Goal: Task Accomplishment & Management: Manage account settings

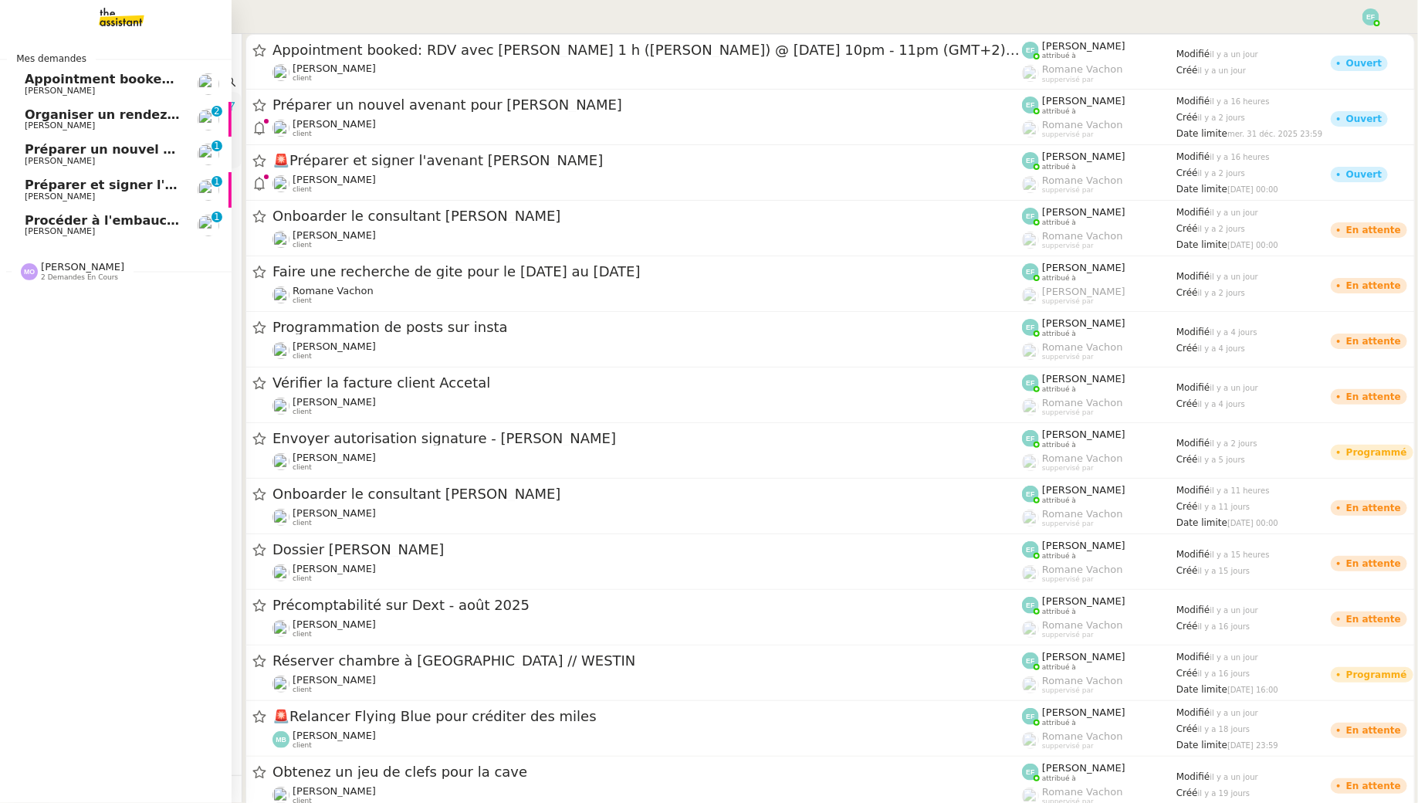
click at [43, 220] on span "Procéder à l'embauche d'[PERSON_NAME]" at bounding box center [170, 220] width 291 height 15
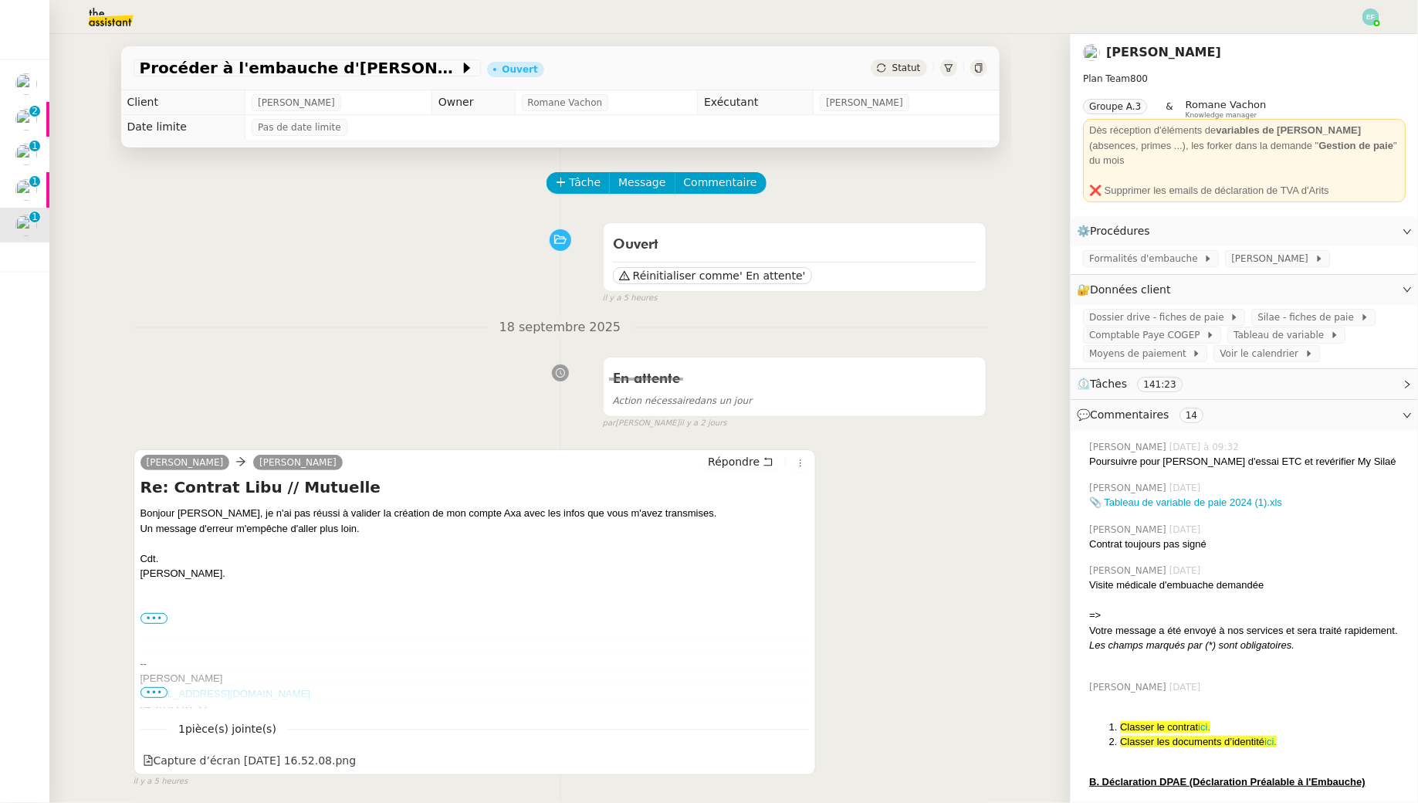
click at [734, 451] on div "[PERSON_NAME] [PERSON_NAME] Re: Contrat Libu // Mutuelle Bonjour [PERSON_NAME],…" at bounding box center [475, 612] width 683 height 326
click at [578, 177] on span "Tâche" at bounding box center [586, 183] width 32 height 18
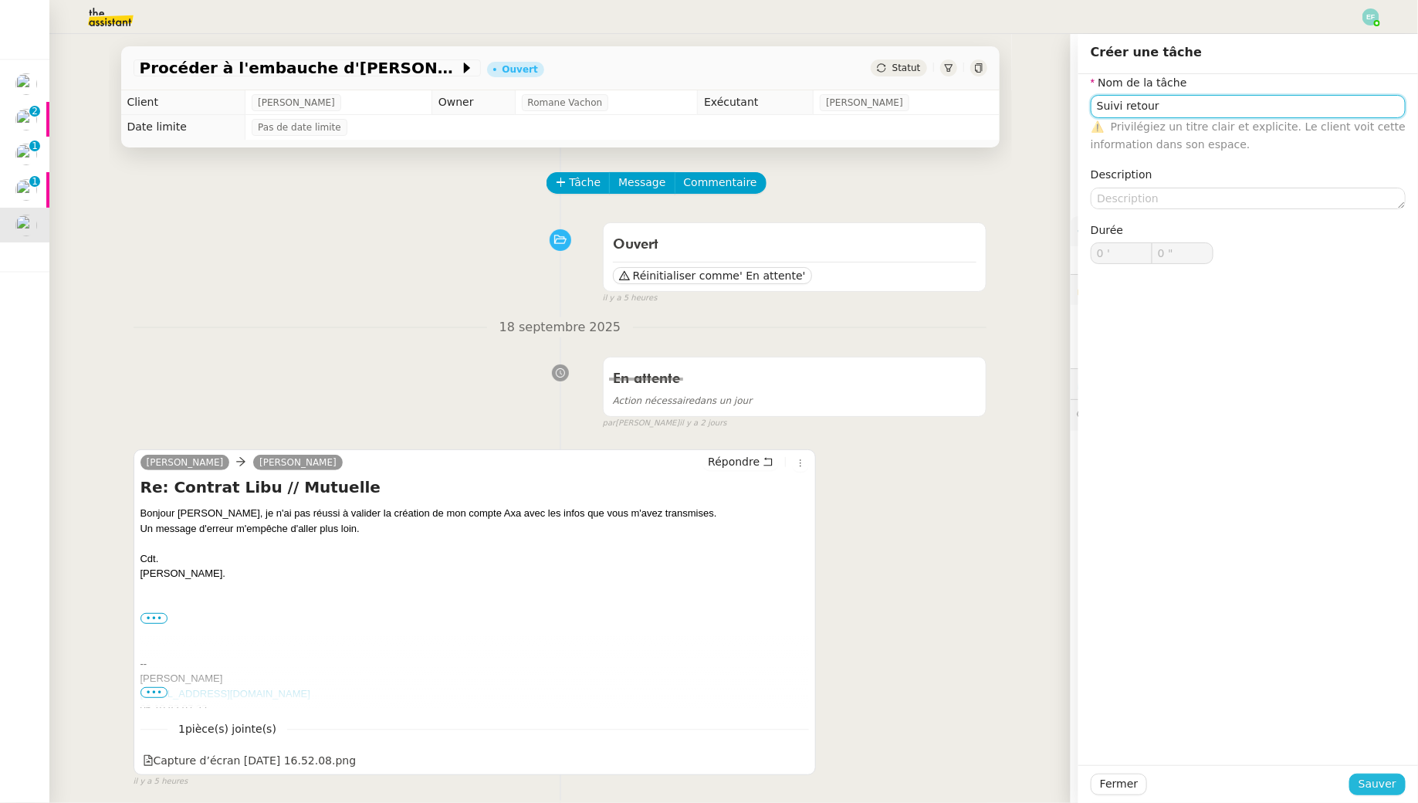
type input "Suivi retour"
click at [1386, 788] on span "Sauver" at bounding box center [1378, 784] width 38 height 18
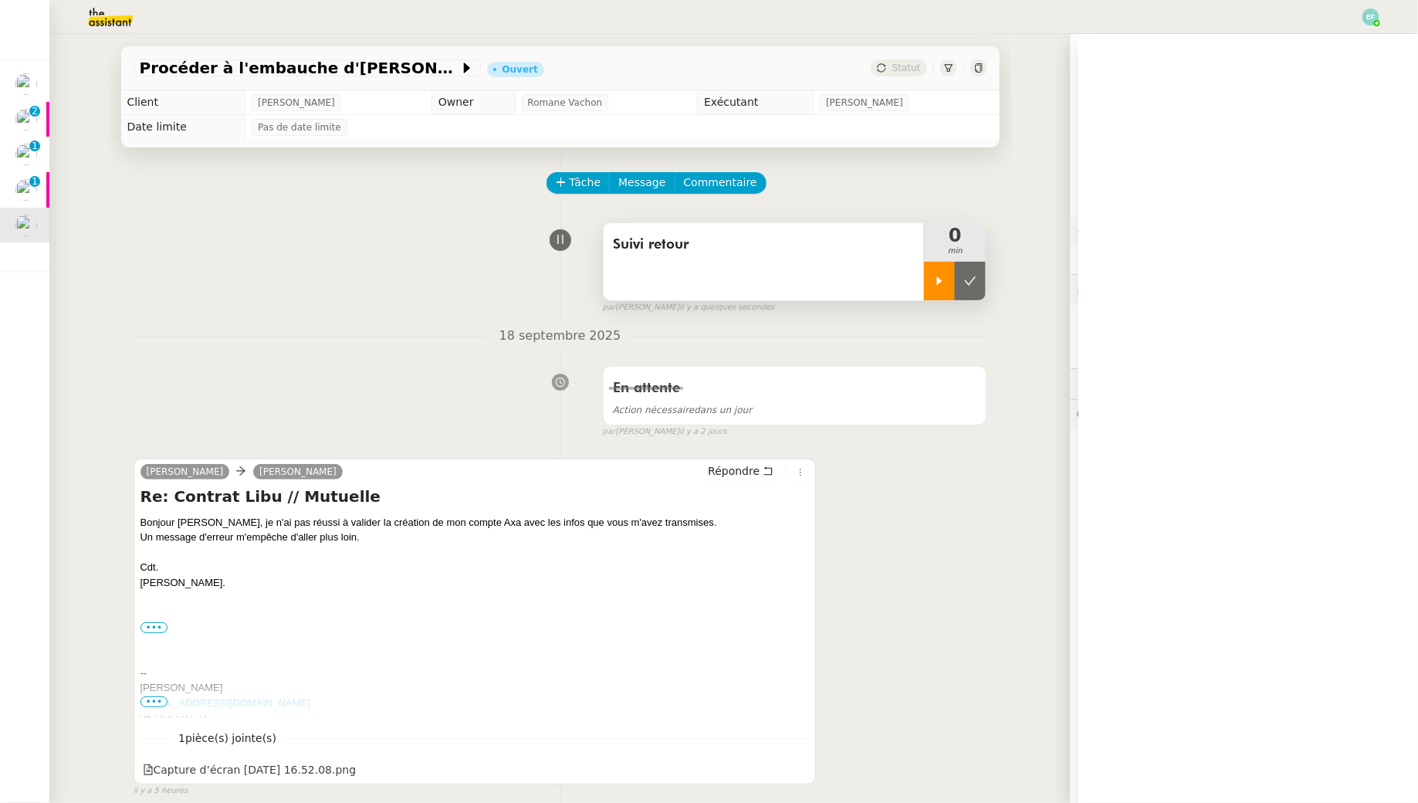
click at [940, 283] on icon at bounding box center [939, 280] width 5 height 8
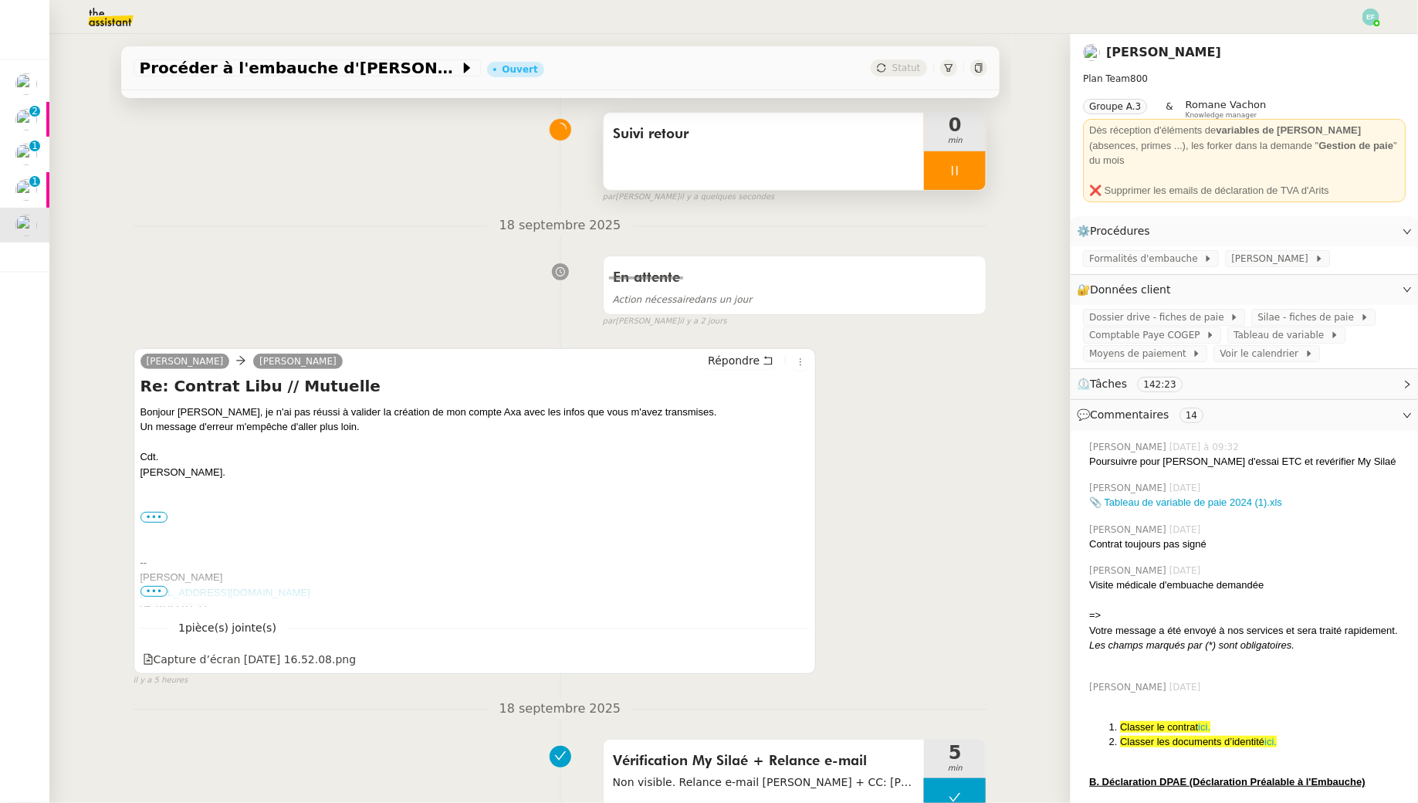
scroll to position [182, 0]
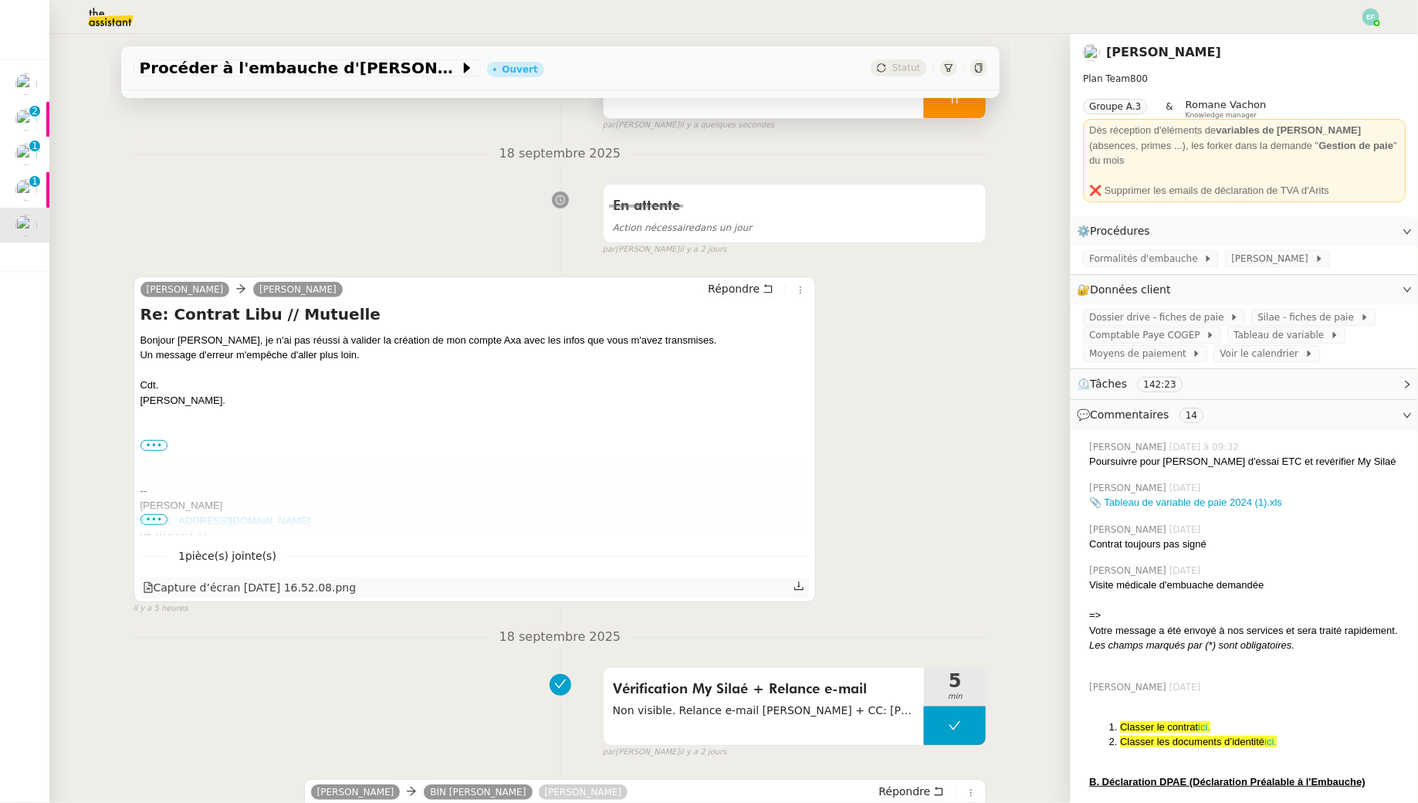
click at [801, 586] on icon at bounding box center [799, 586] width 11 height 11
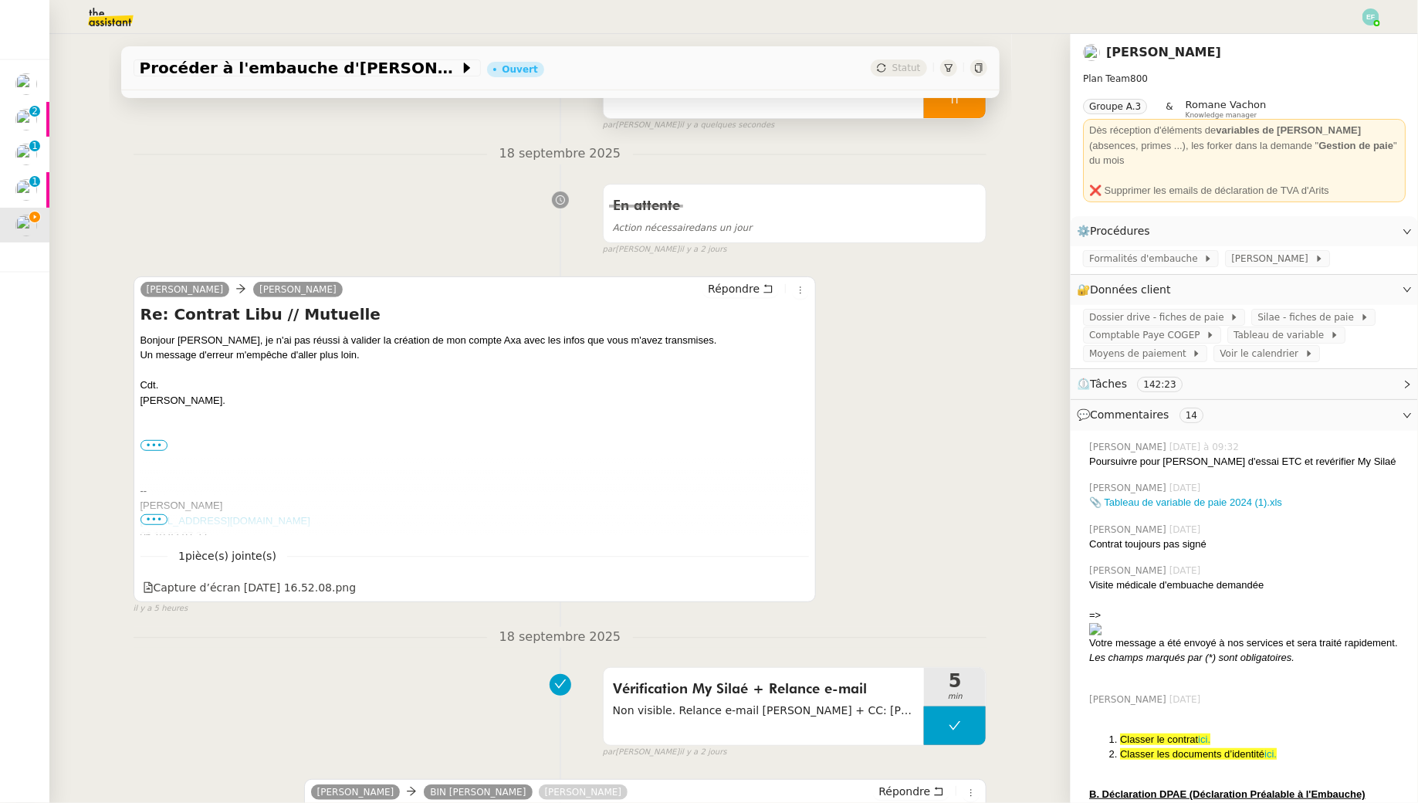
scroll to position [0, 0]
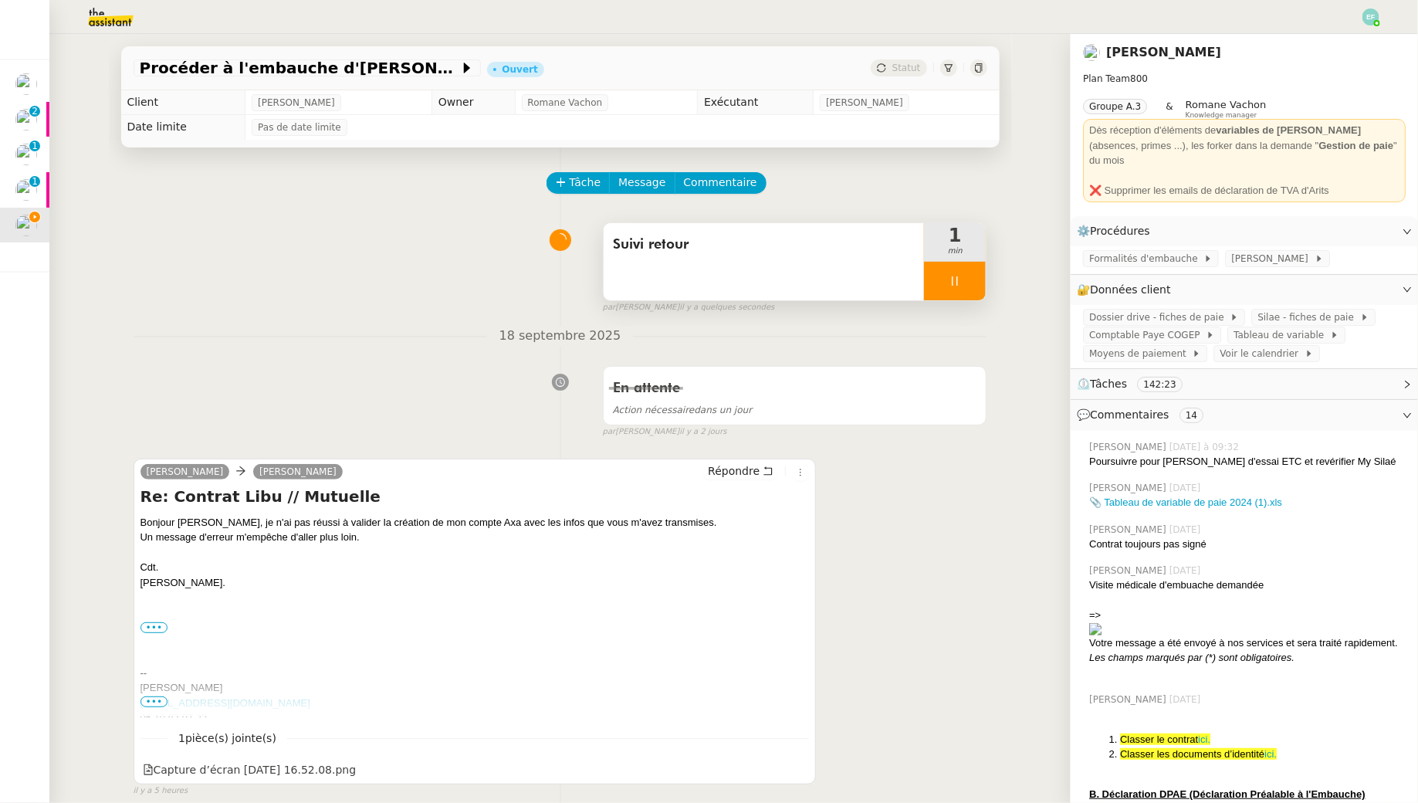
click at [955, 576] on div "[PERSON_NAME] [PERSON_NAME] Re: Contrat Libu // Mutuelle Bonjour [PERSON_NAME],…" at bounding box center [561, 621] width 854 height 352
click at [964, 293] on div at bounding box center [955, 281] width 62 height 39
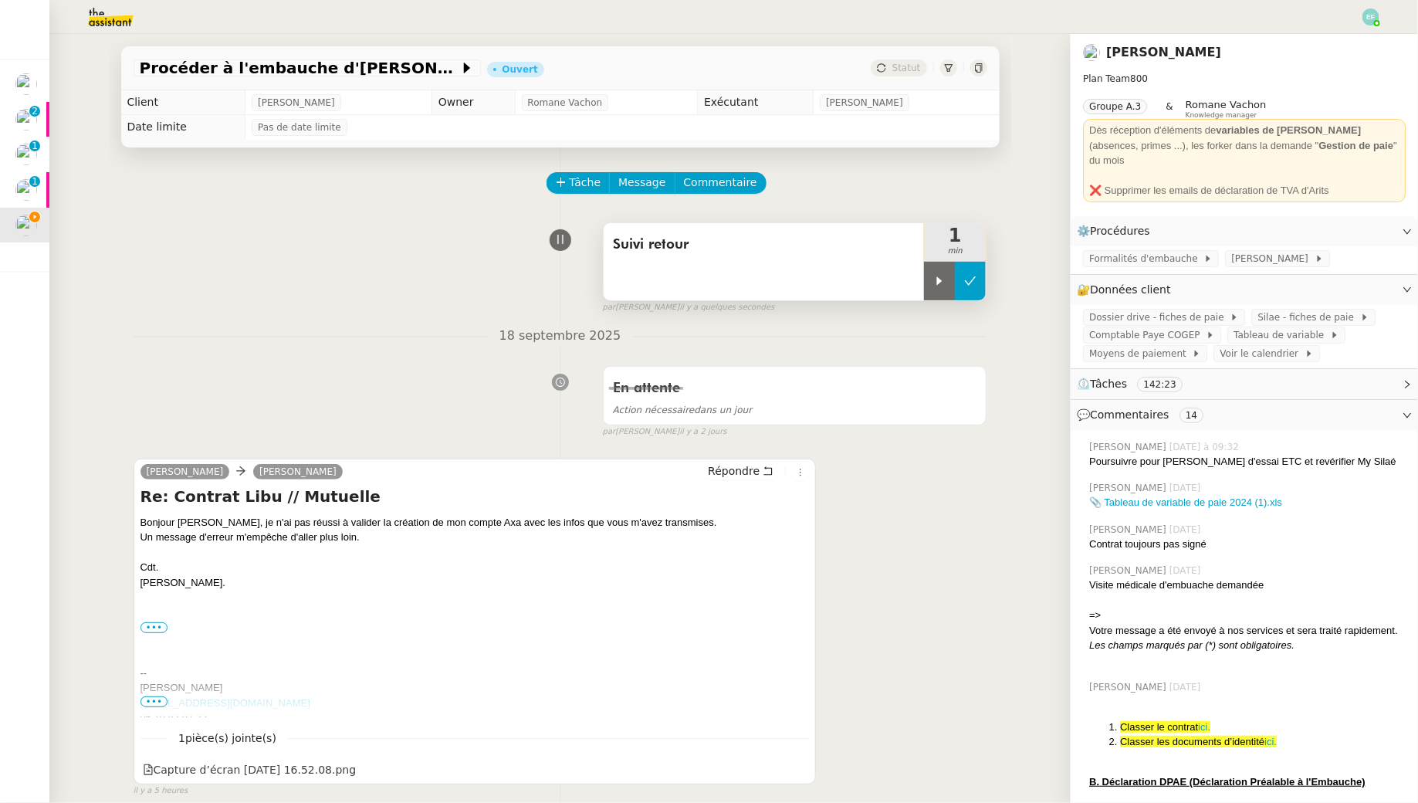
click at [974, 284] on icon at bounding box center [970, 281] width 12 height 12
click at [743, 173] on button "Commentaire" at bounding box center [721, 183] width 92 height 22
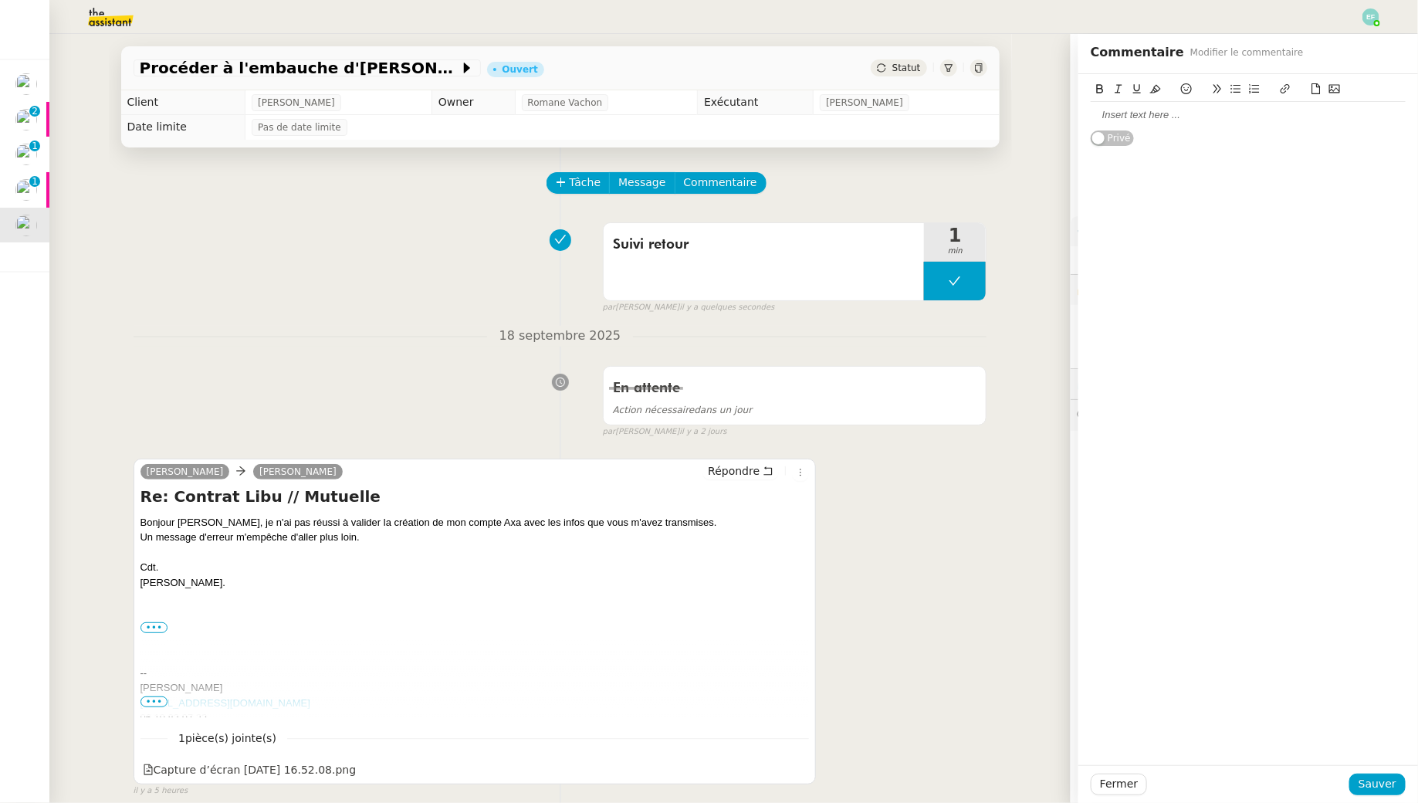
click at [1167, 117] on div at bounding box center [1248, 115] width 315 height 14
click at [1377, 788] on span "Sauver" at bounding box center [1378, 784] width 38 height 18
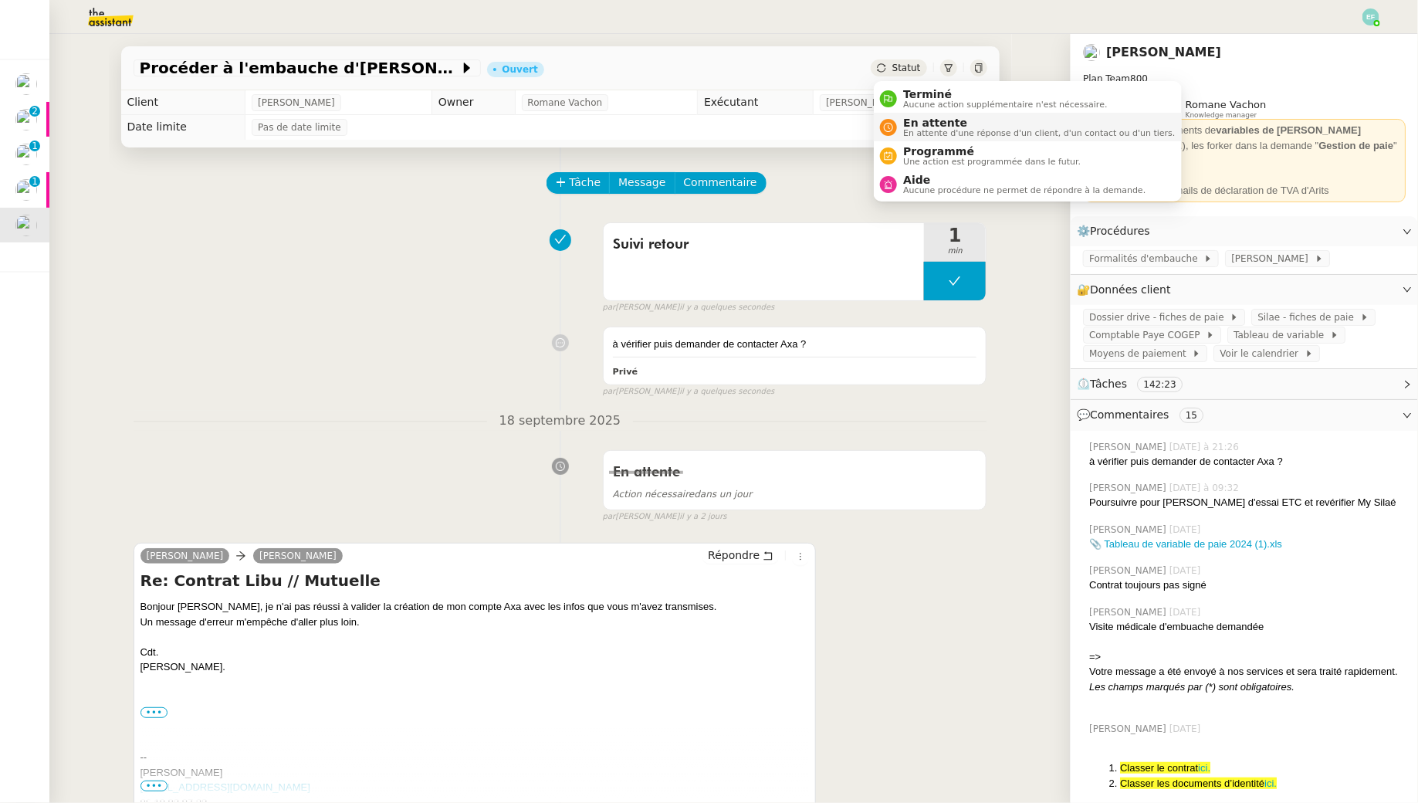
click at [909, 125] on span "En attente" at bounding box center [1039, 123] width 272 height 12
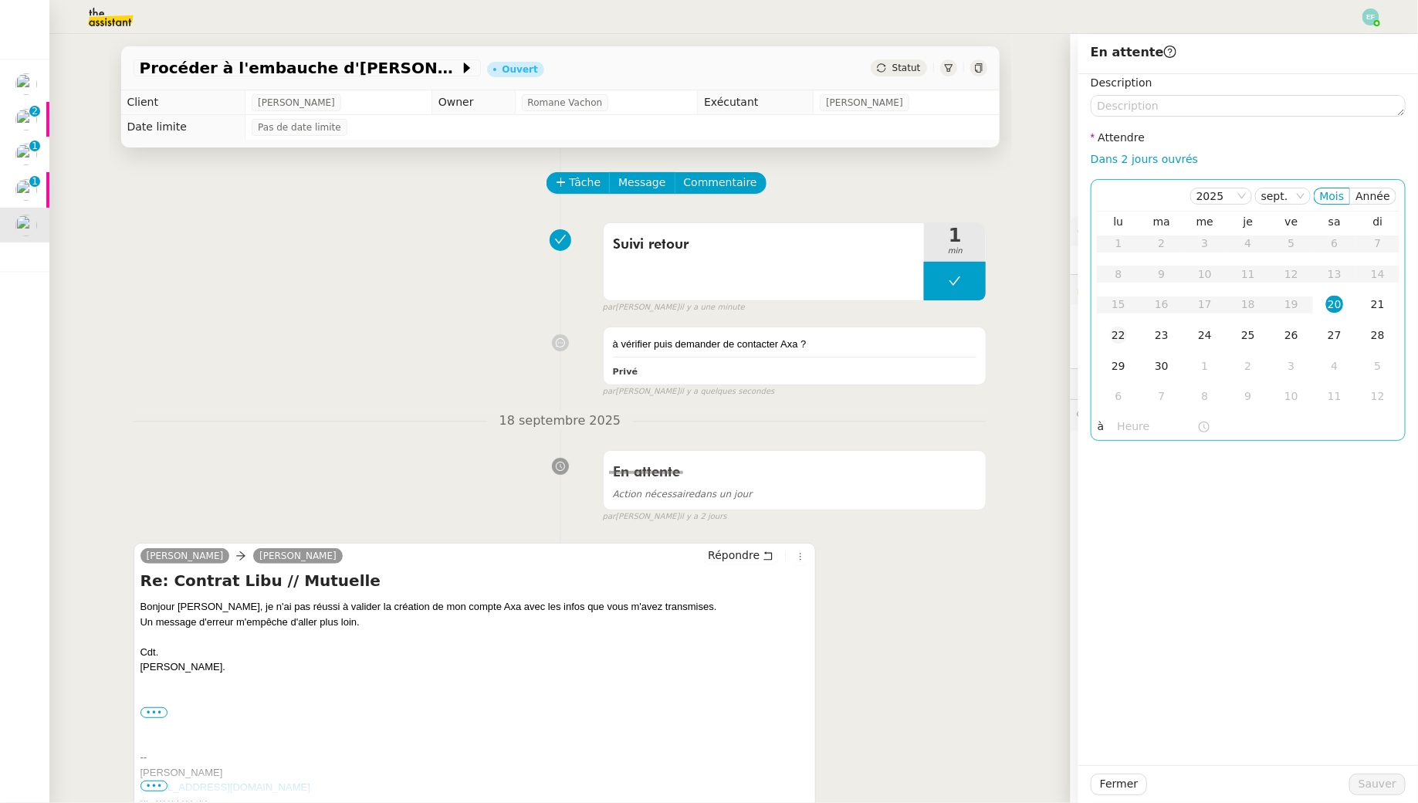
click at [1120, 344] on td "22" at bounding box center [1118, 335] width 43 height 31
click at [1377, 787] on span "Sauver" at bounding box center [1378, 784] width 38 height 18
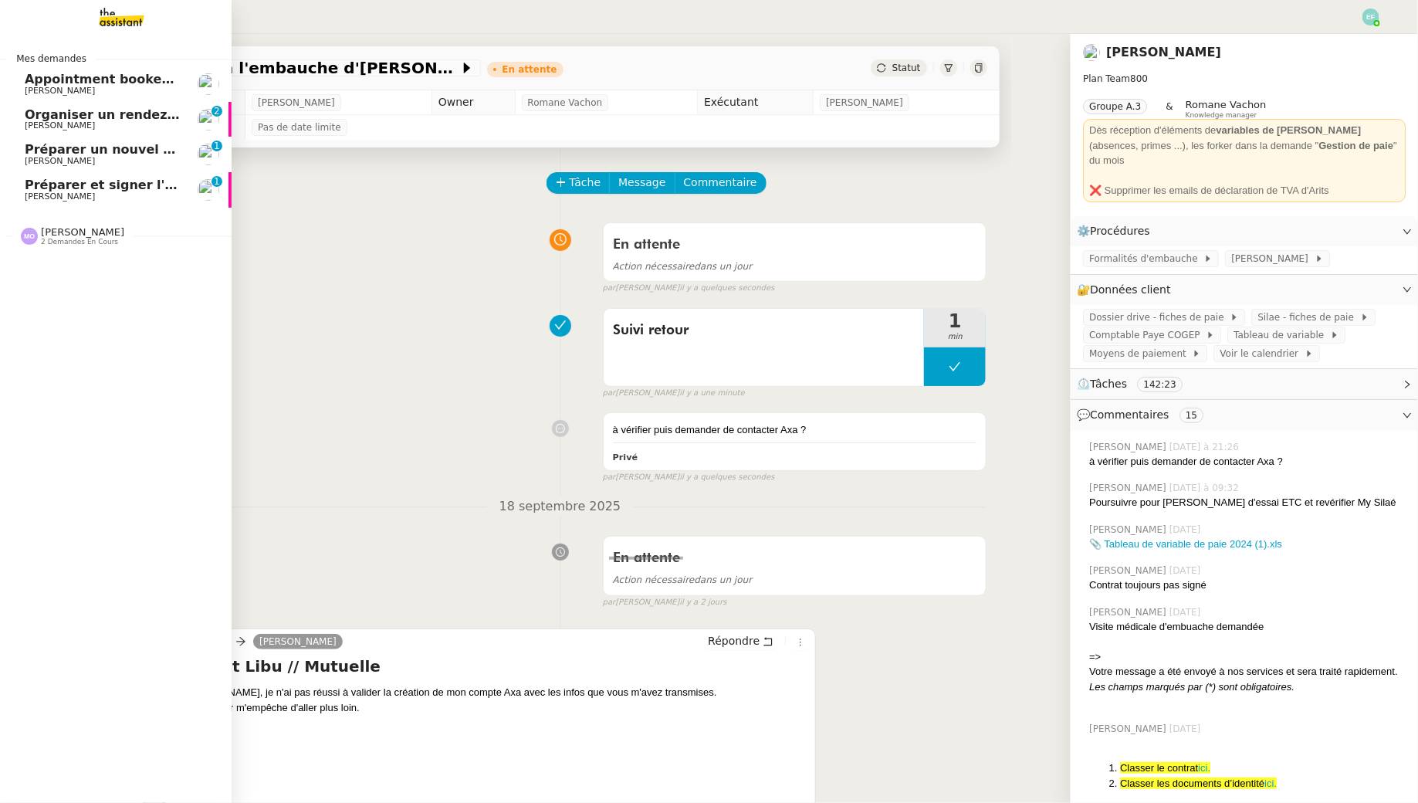
click at [47, 191] on div "Préparer et signer l'avenant TJM [PERSON_NAME]" at bounding box center [103, 189] width 156 height 23
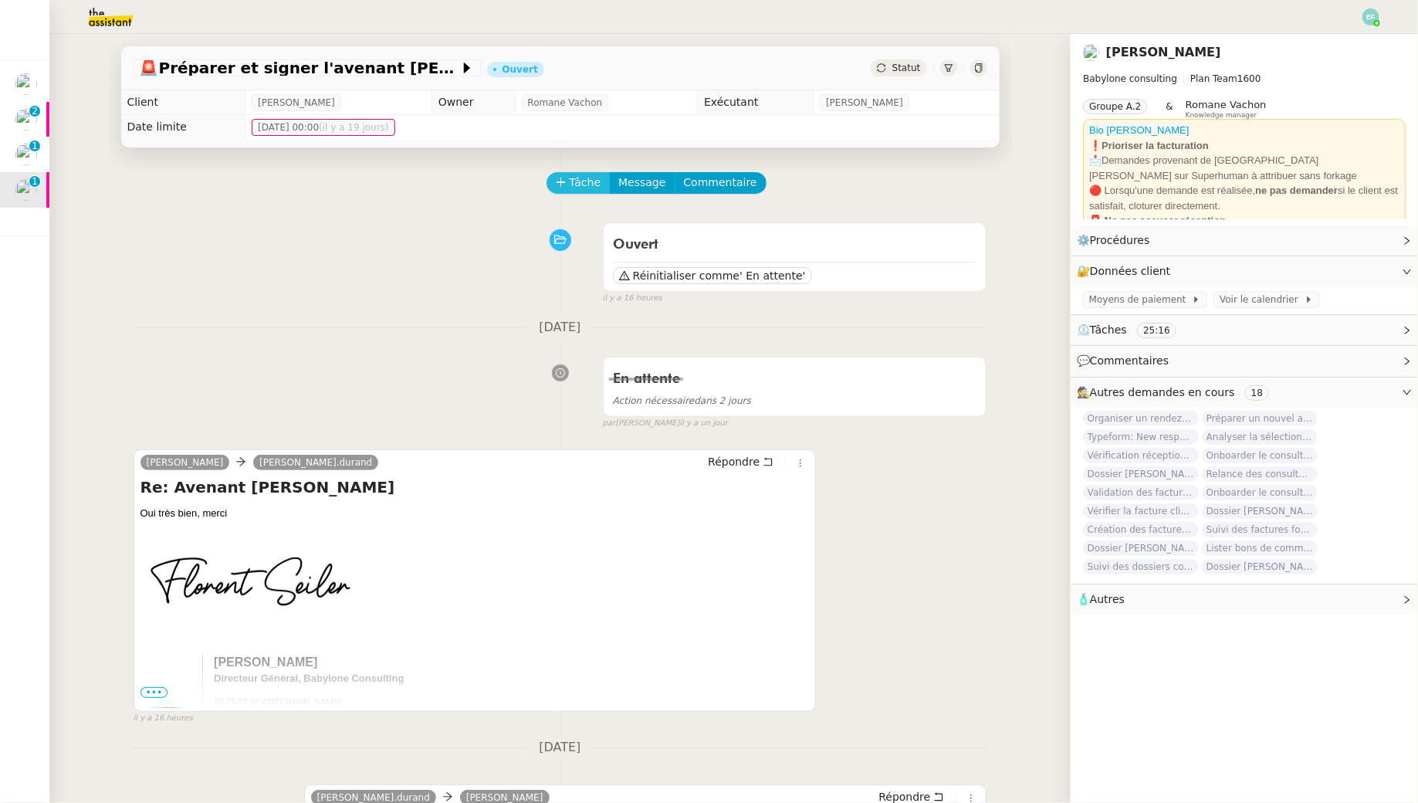
click at [585, 181] on span "Tâche" at bounding box center [586, 183] width 32 height 18
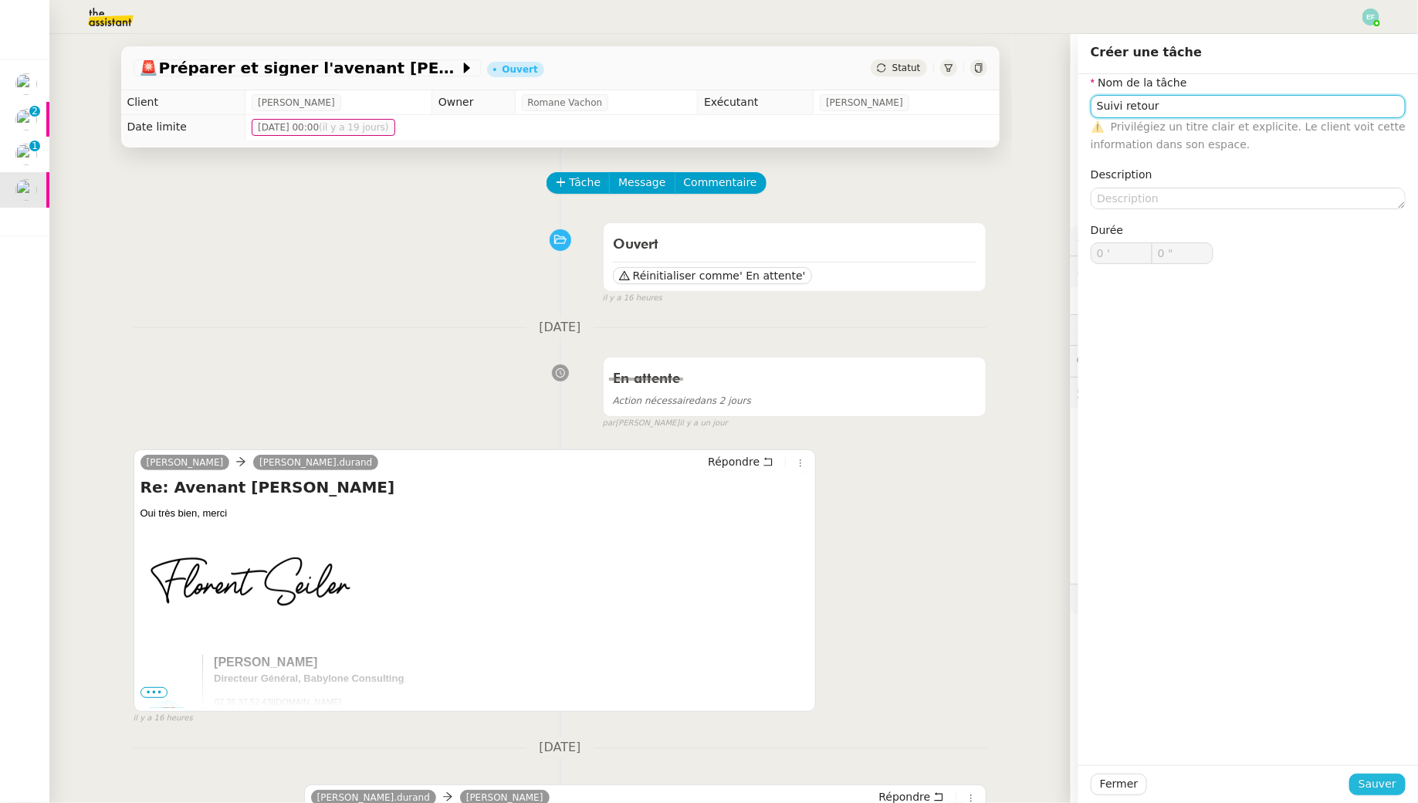
type input "Suivi retour"
click at [1374, 786] on span "Sauver" at bounding box center [1378, 784] width 38 height 18
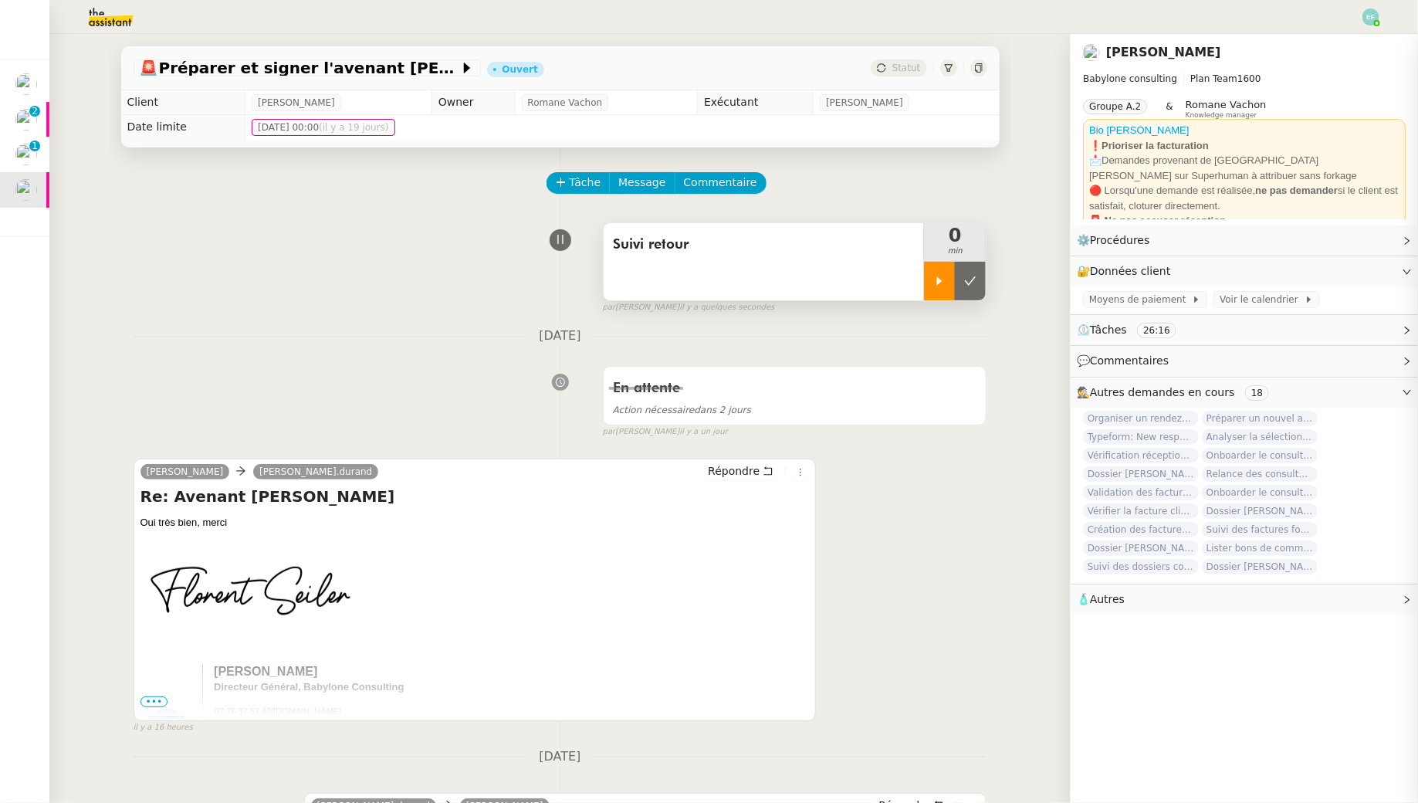
click at [941, 276] on icon at bounding box center [939, 281] width 12 height 12
click at [968, 281] on div at bounding box center [955, 281] width 62 height 39
click at [970, 281] on icon at bounding box center [970, 281] width 12 height 12
click at [727, 178] on span "Commentaire" at bounding box center [720, 183] width 73 height 18
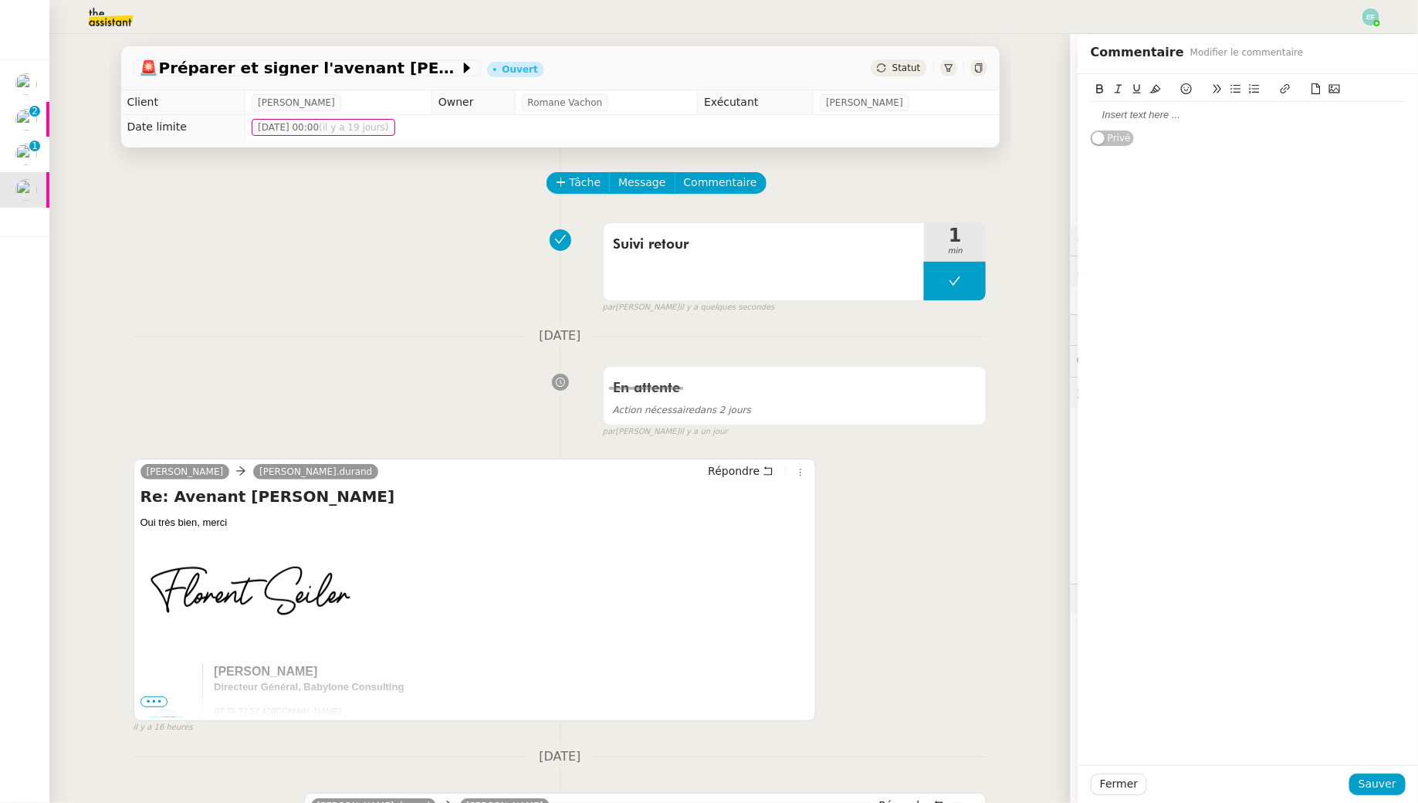
click at [1186, 115] on div at bounding box center [1248, 115] width 315 height 14
click at [1404, 788] on button "Sauver" at bounding box center [1378, 785] width 56 height 22
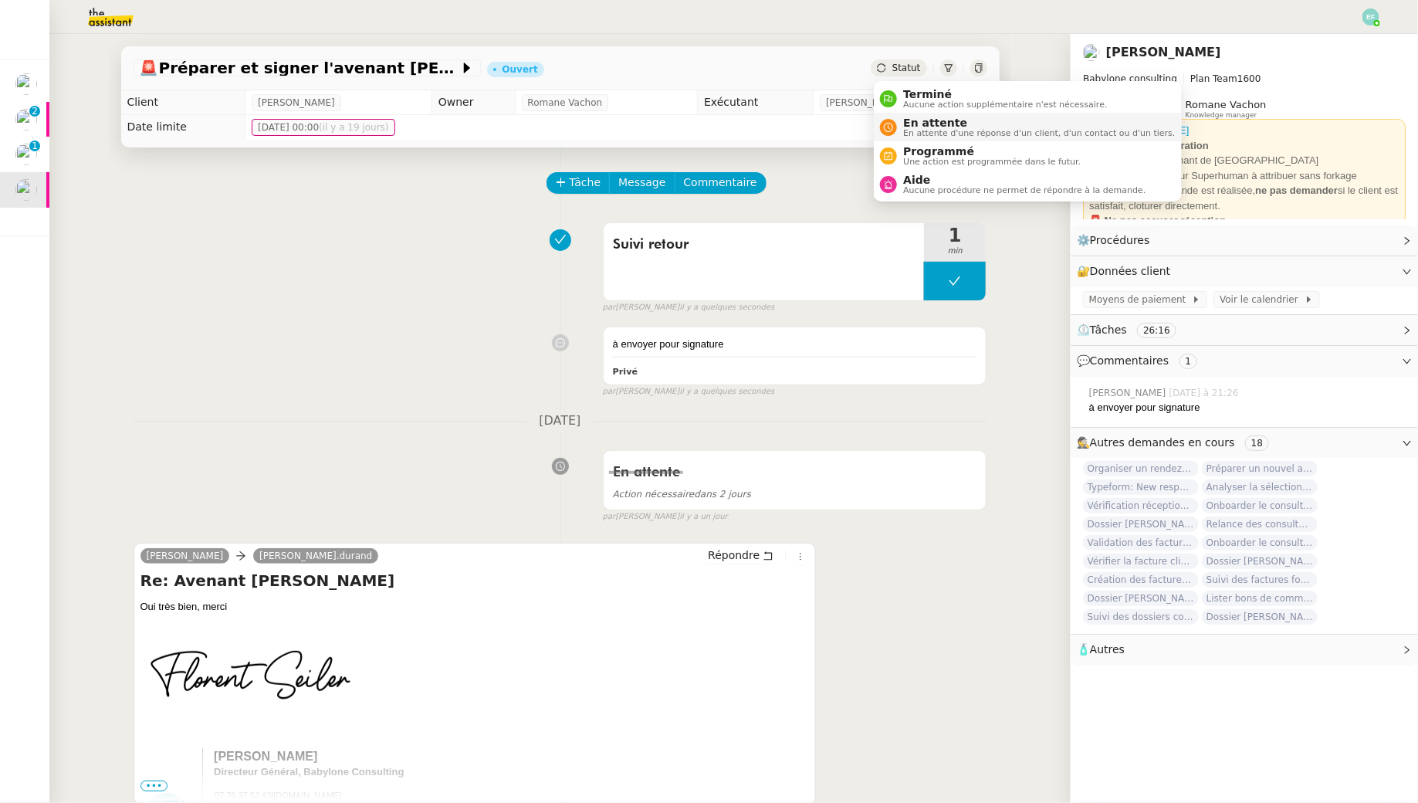
click at [916, 124] on span "En attente" at bounding box center [1039, 123] width 272 height 12
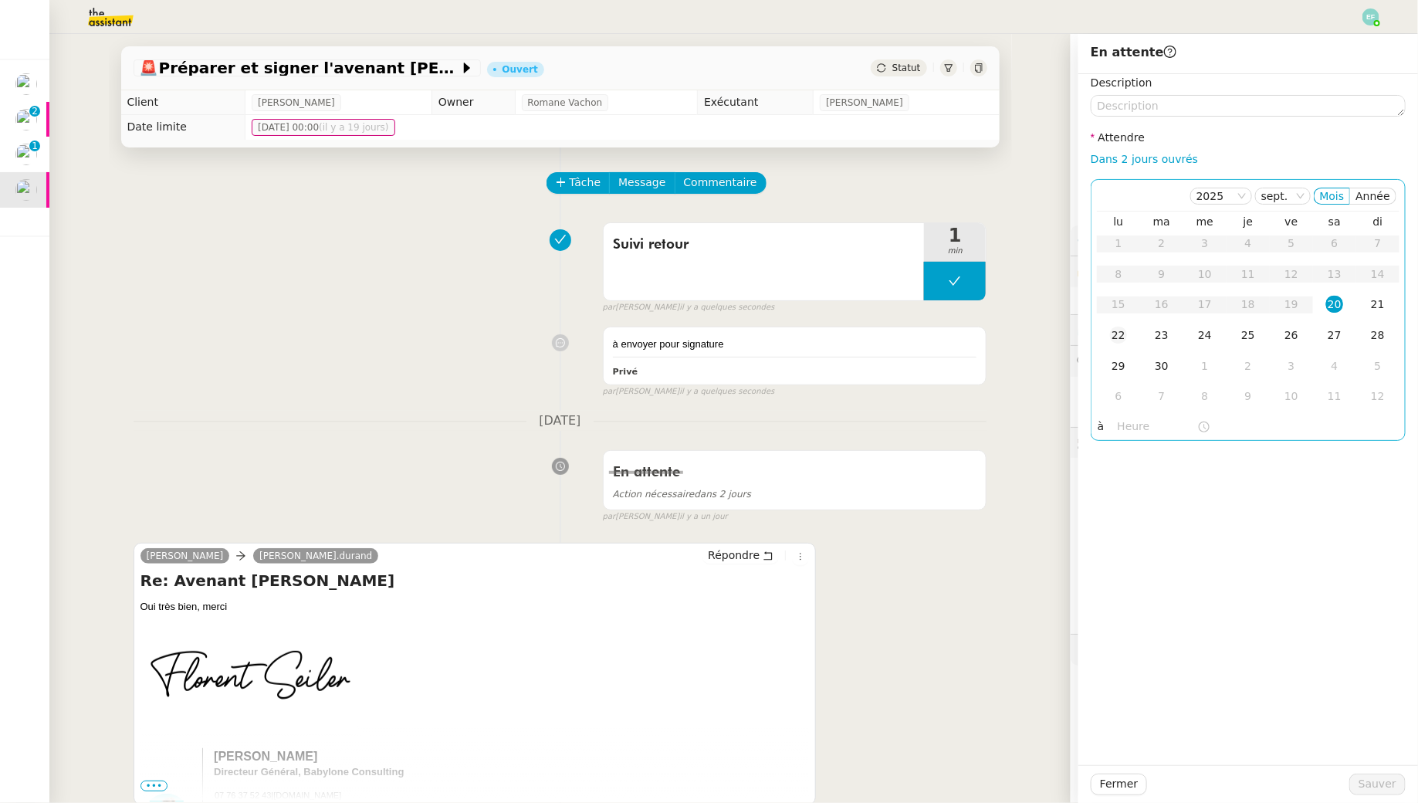
click at [1119, 331] on div "22" at bounding box center [1118, 335] width 17 height 17
click at [1377, 783] on span "Sauver" at bounding box center [1378, 784] width 38 height 18
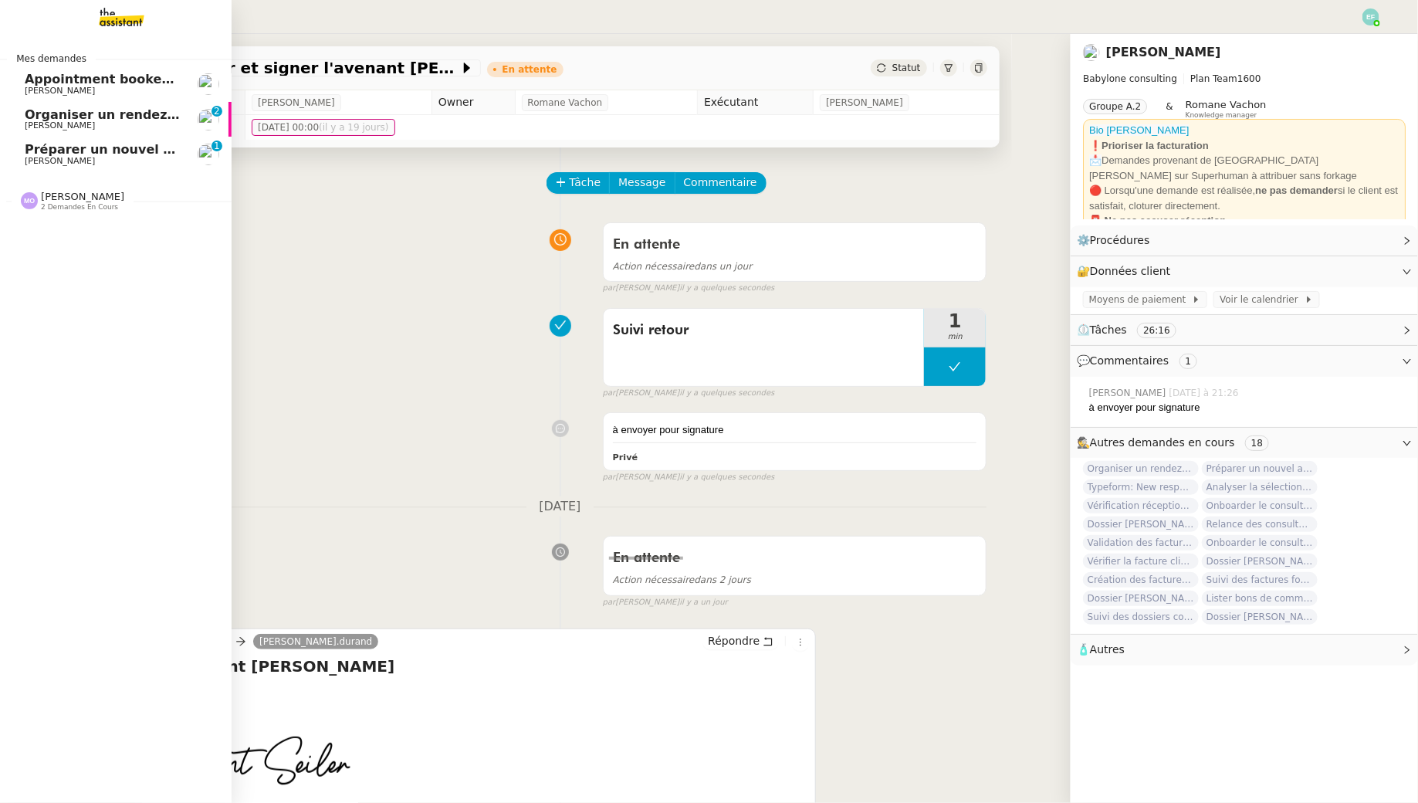
click at [35, 156] on span "[PERSON_NAME]" at bounding box center [60, 161] width 70 height 10
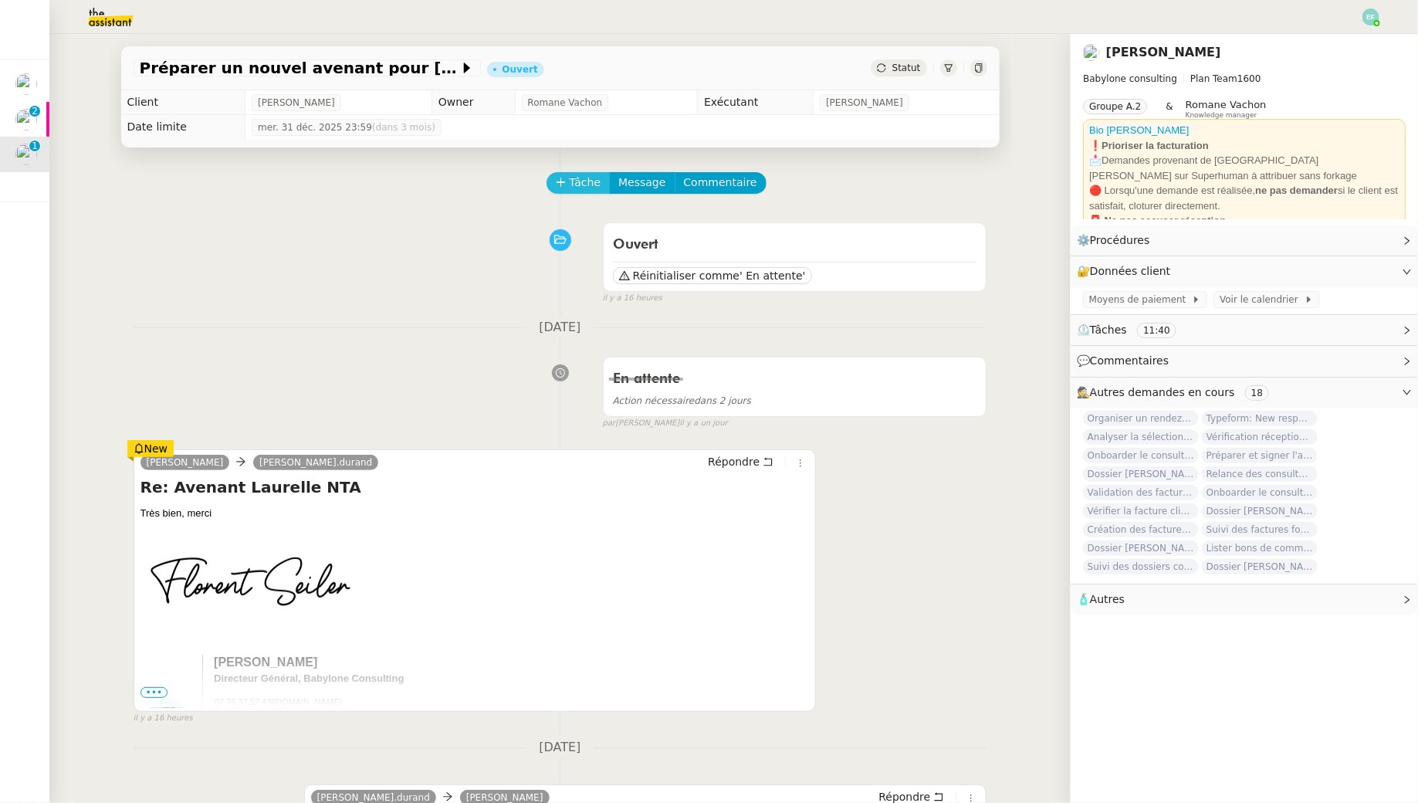
click at [581, 181] on span "Tâche" at bounding box center [586, 183] width 32 height 18
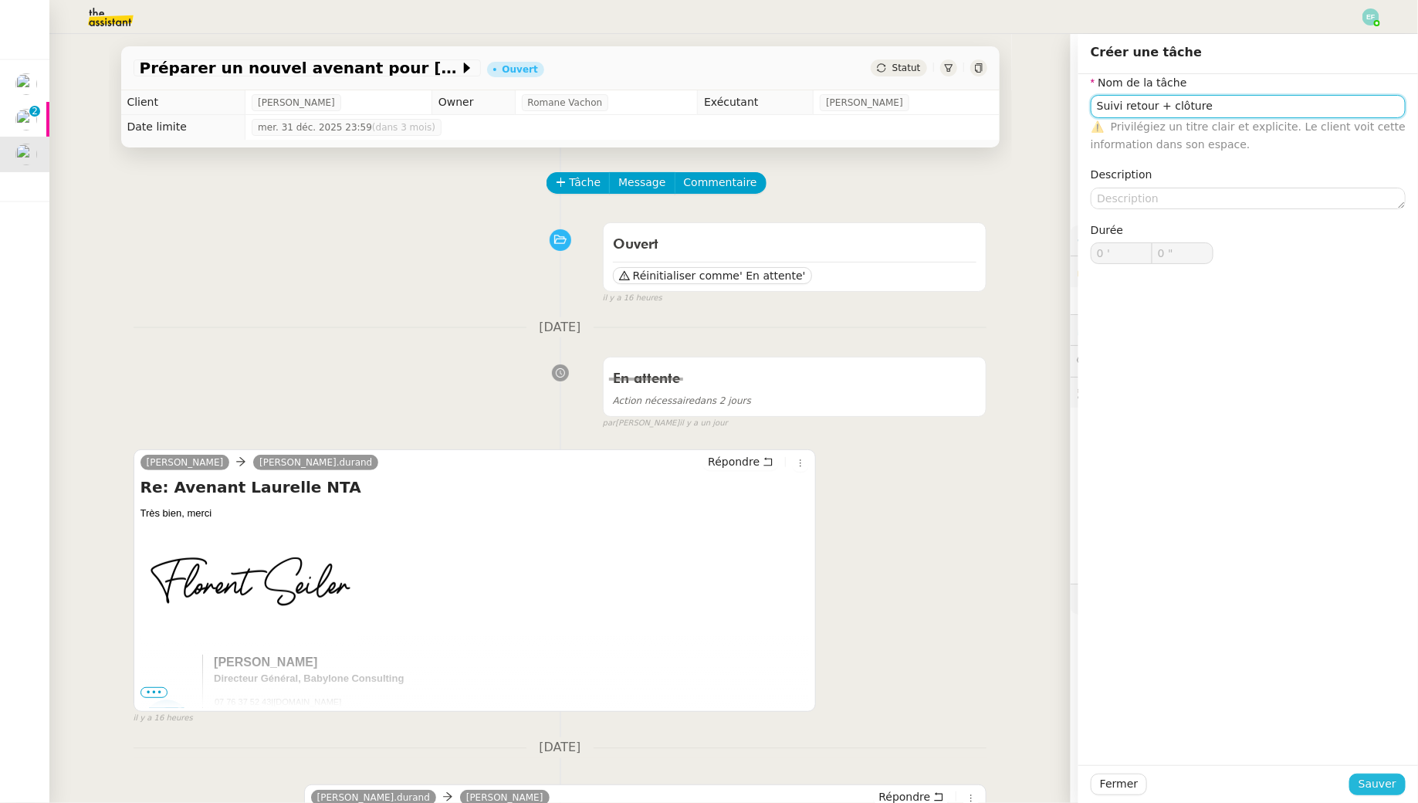
type input "Suivi retour + clôture"
click at [1384, 783] on span "Sauver" at bounding box center [1378, 784] width 38 height 18
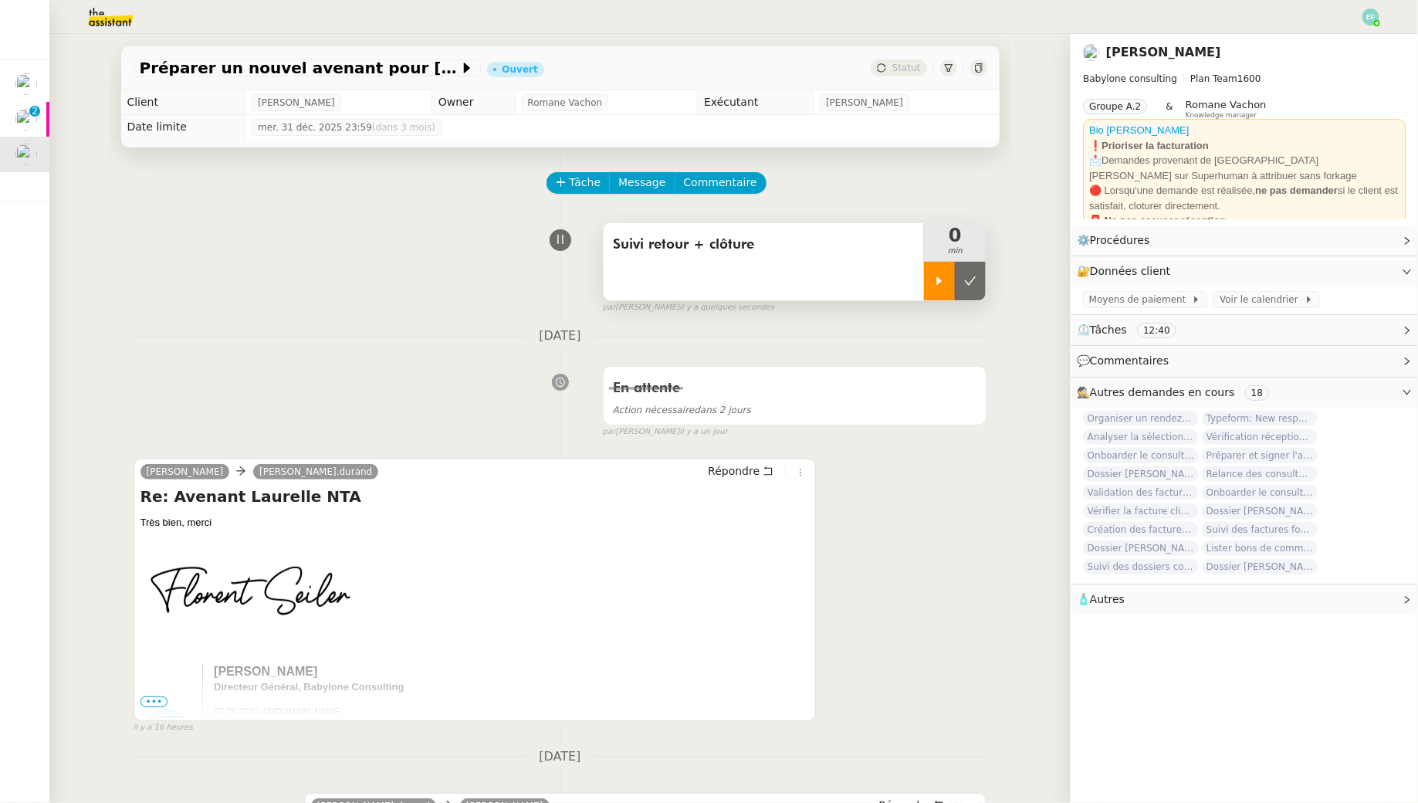
click at [940, 286] on icon at bounding box center [939, 281] width 12 height 12
click at [969, 283] on div at bounding box center [955, 281] width 62 height 39
click at [969, 283] on icon at bounding box center [971, 280] width 12 height 8
click at [852, 274] on div "Suivi retour + clôture" at bounding box center [764, 261] width 321 height 77
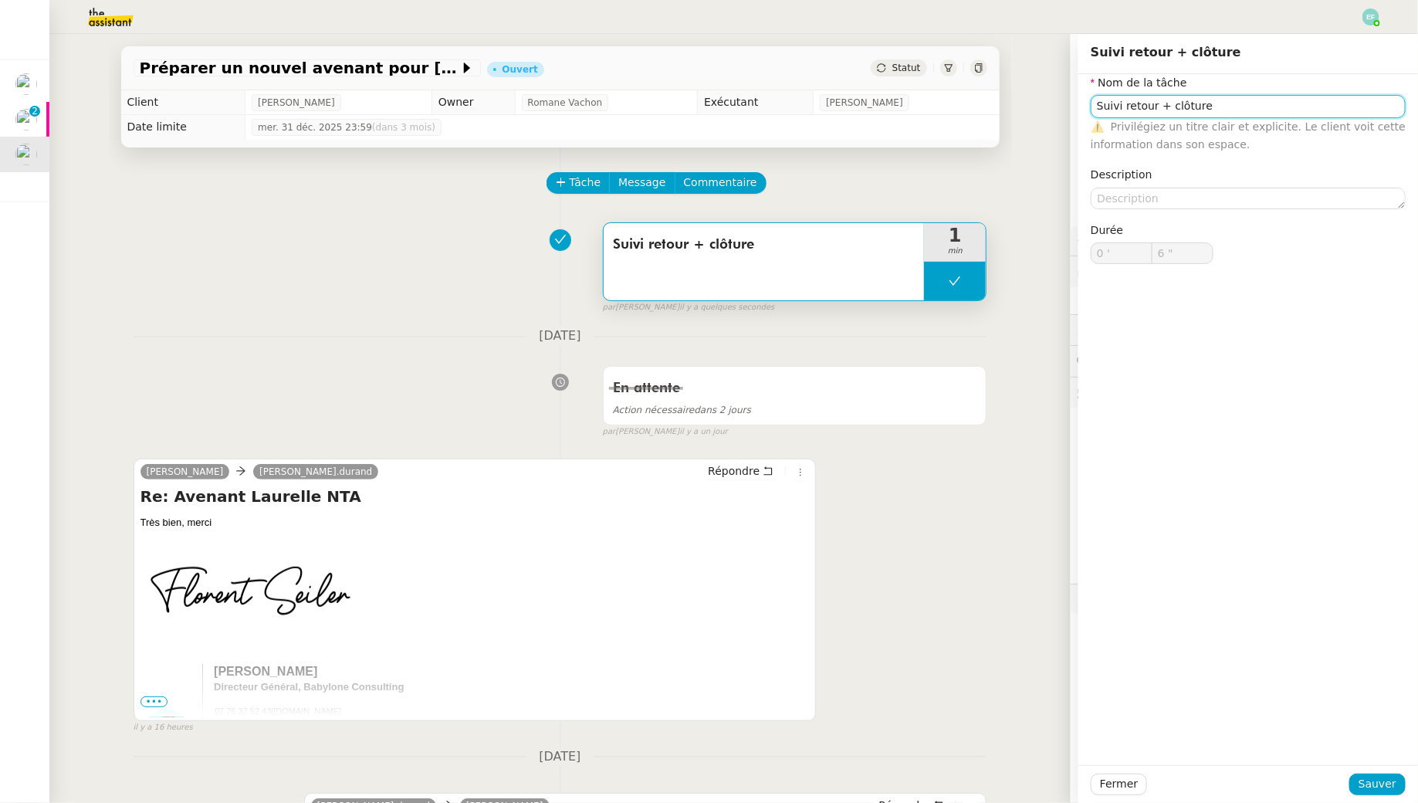
click at [1190, 103] on input "Suivi retour + clôture" at bounding box center [1248, 106] width 315 height 22
type input "Suivi retour"
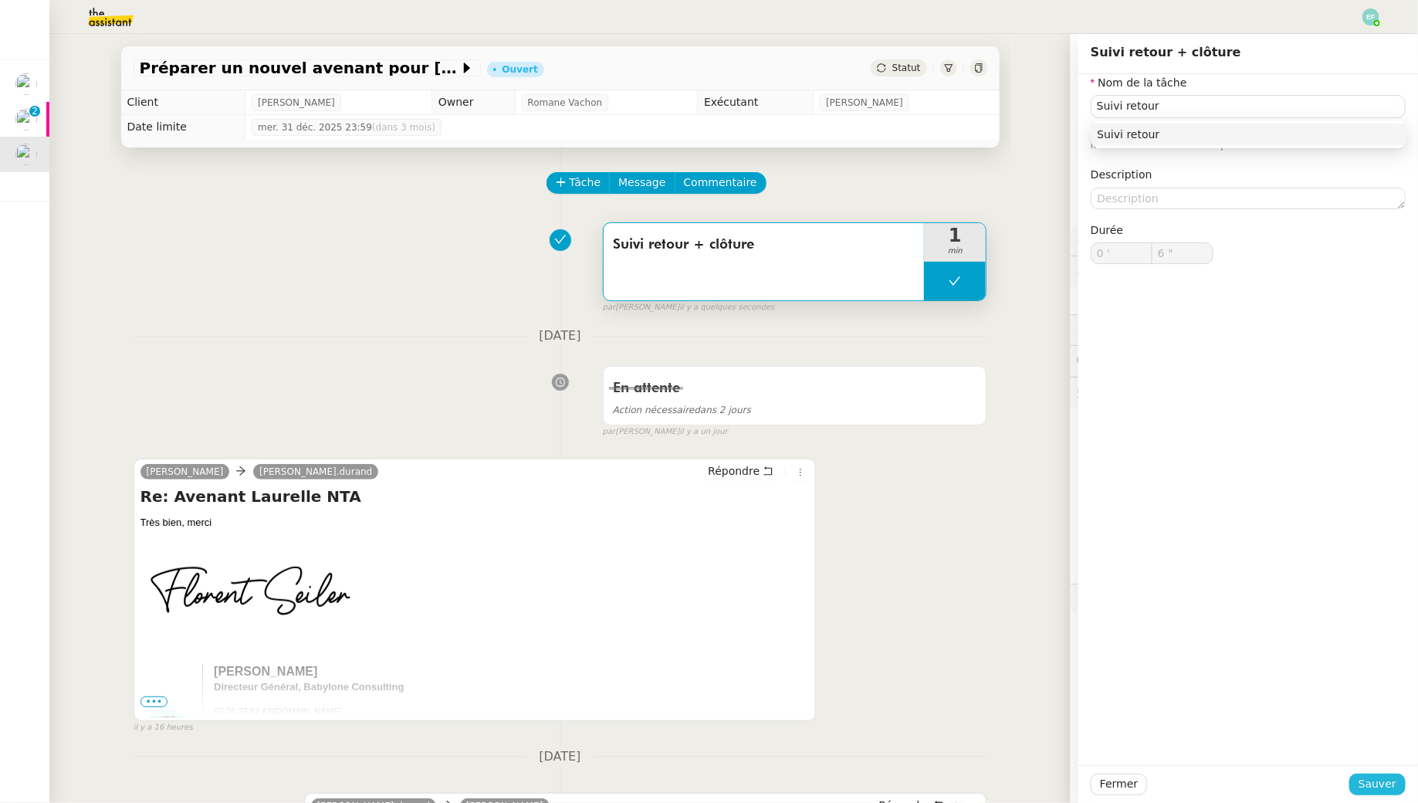
click at [1384, 780] on span "Sauver" at bounding box center [1378, 784] width 38 height 18
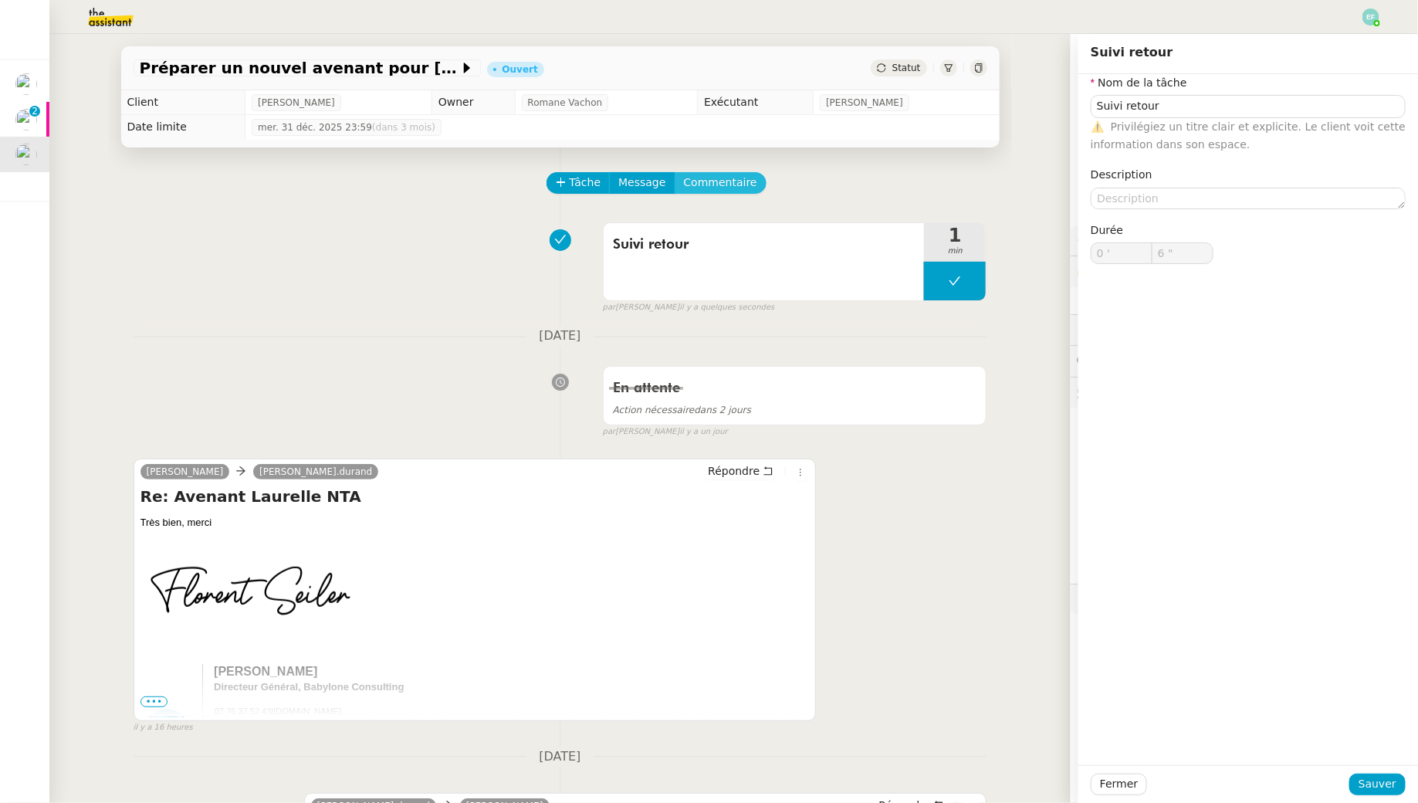
click at [724, 179] on span "Commentaire" at bounding box center [720, 183] width 73 height 18
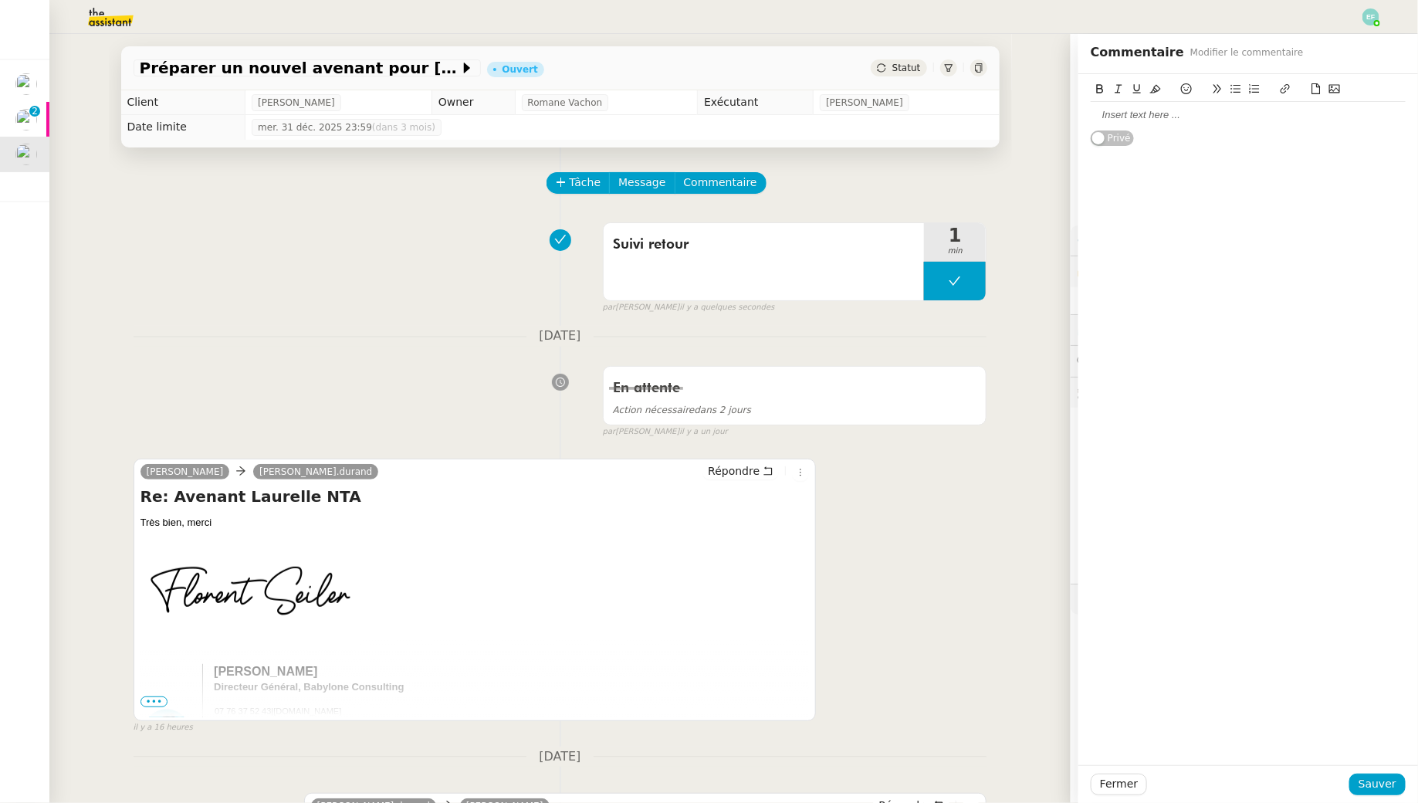
click at [1204, 111] on div at bounding box center [1248, 115] width 315 height 14
click at [1379, 786] on span "Sauver" at bounding box center [1378, 784] width 38 height 18
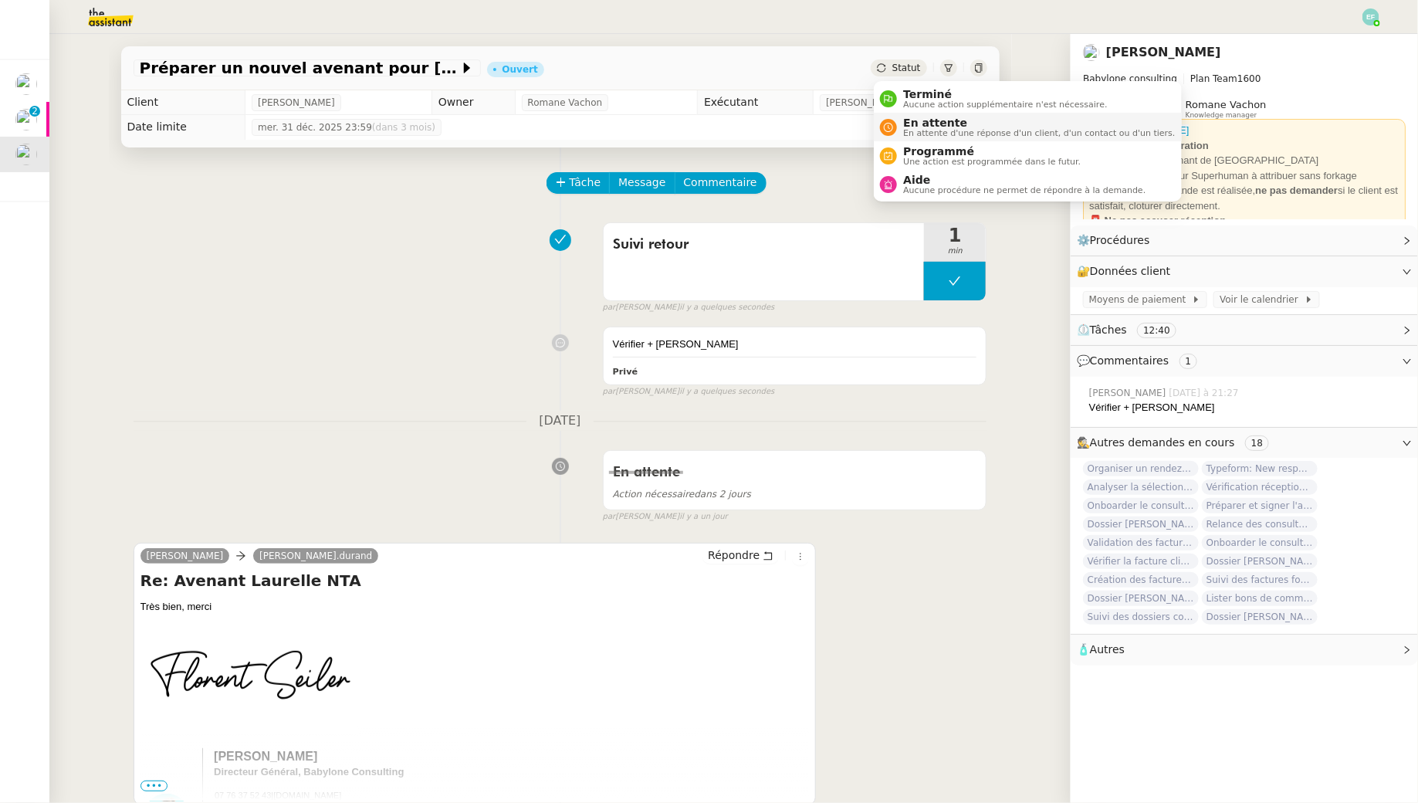
click at [922, 137] on span "En attente d'une réponse d'un client, d'un contact ou d'un tiers." at bounding box center [1039, 133] width 272 height 8
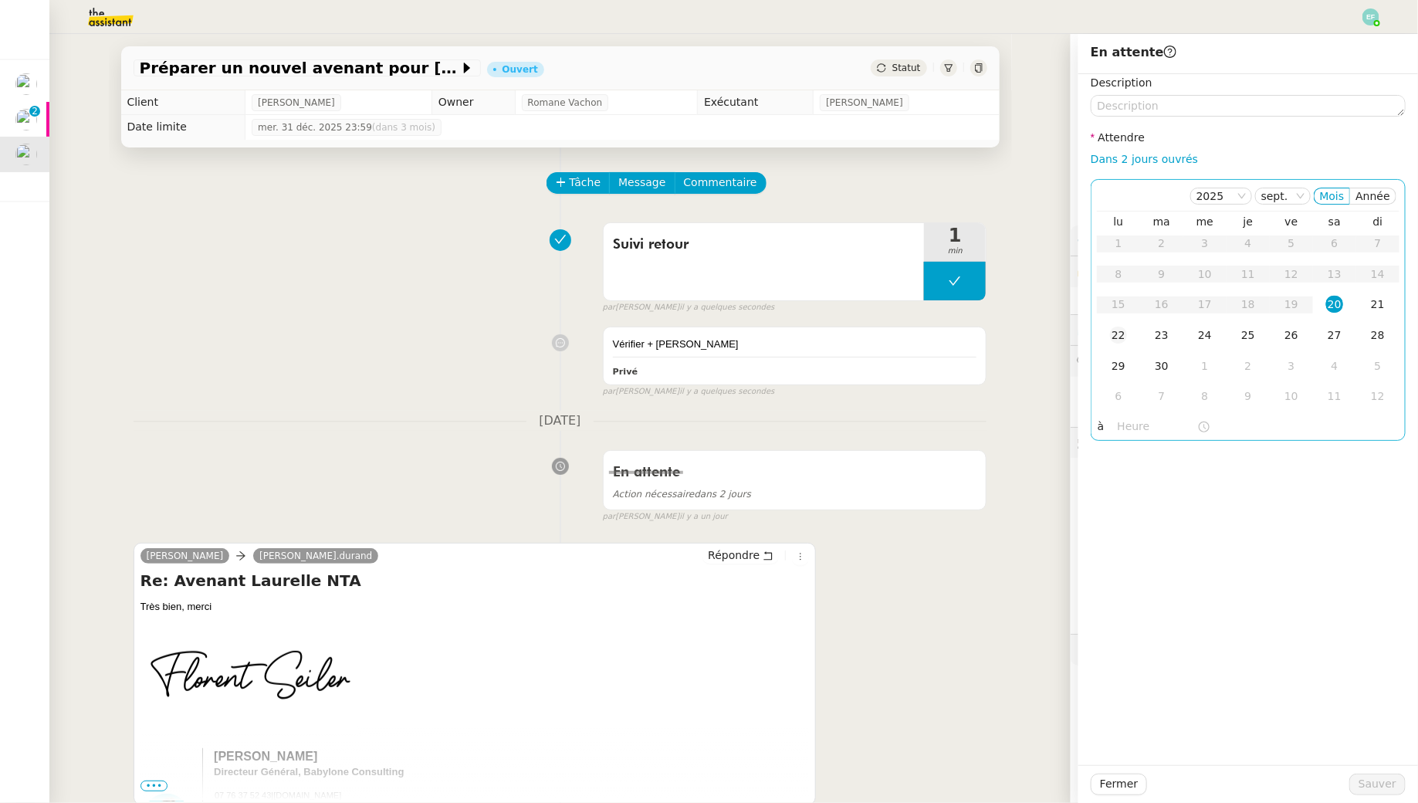
click at [1118, 341] on div "22" at bounding box center [1118, 335] width 17 height 17
click at [1393, 780] on span "Sauver" at bounding box center [1378, 784] width 38 height 18
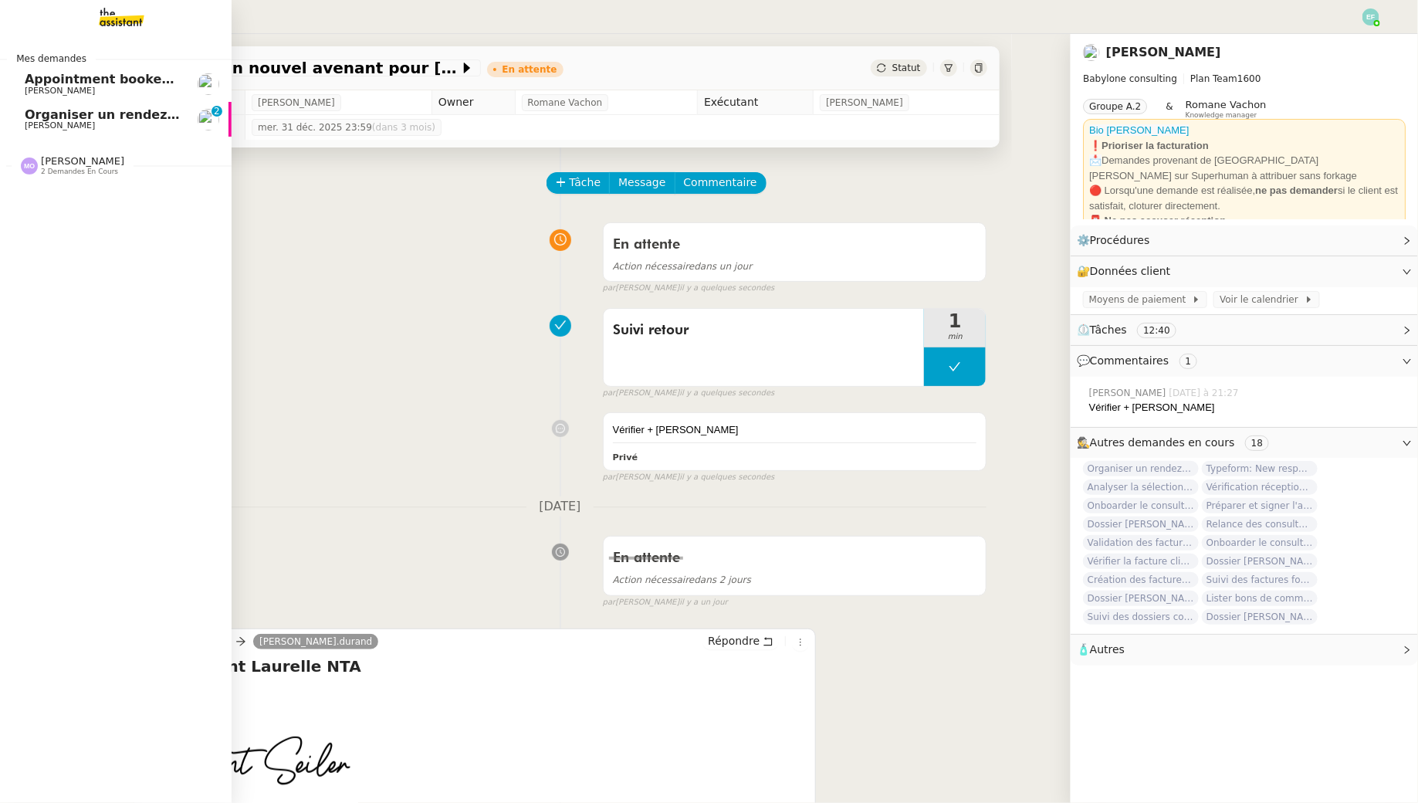
click at [69, 125] on span "[PERSON_NAME]" at bounding box center [60, 125] width 70 height 10
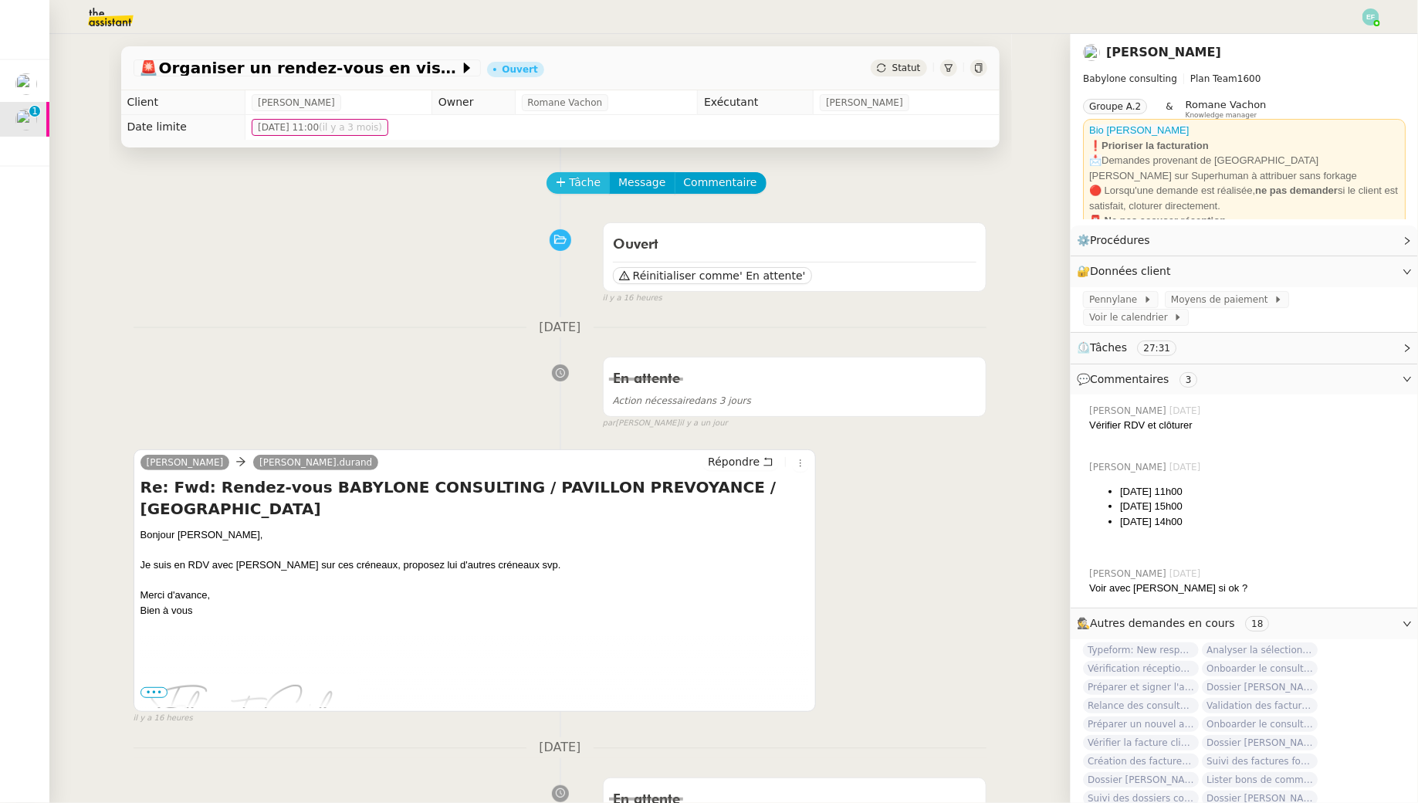
click at [585, 180] on span "Tâche" at bounding box center [586, 183] width 32 height 18
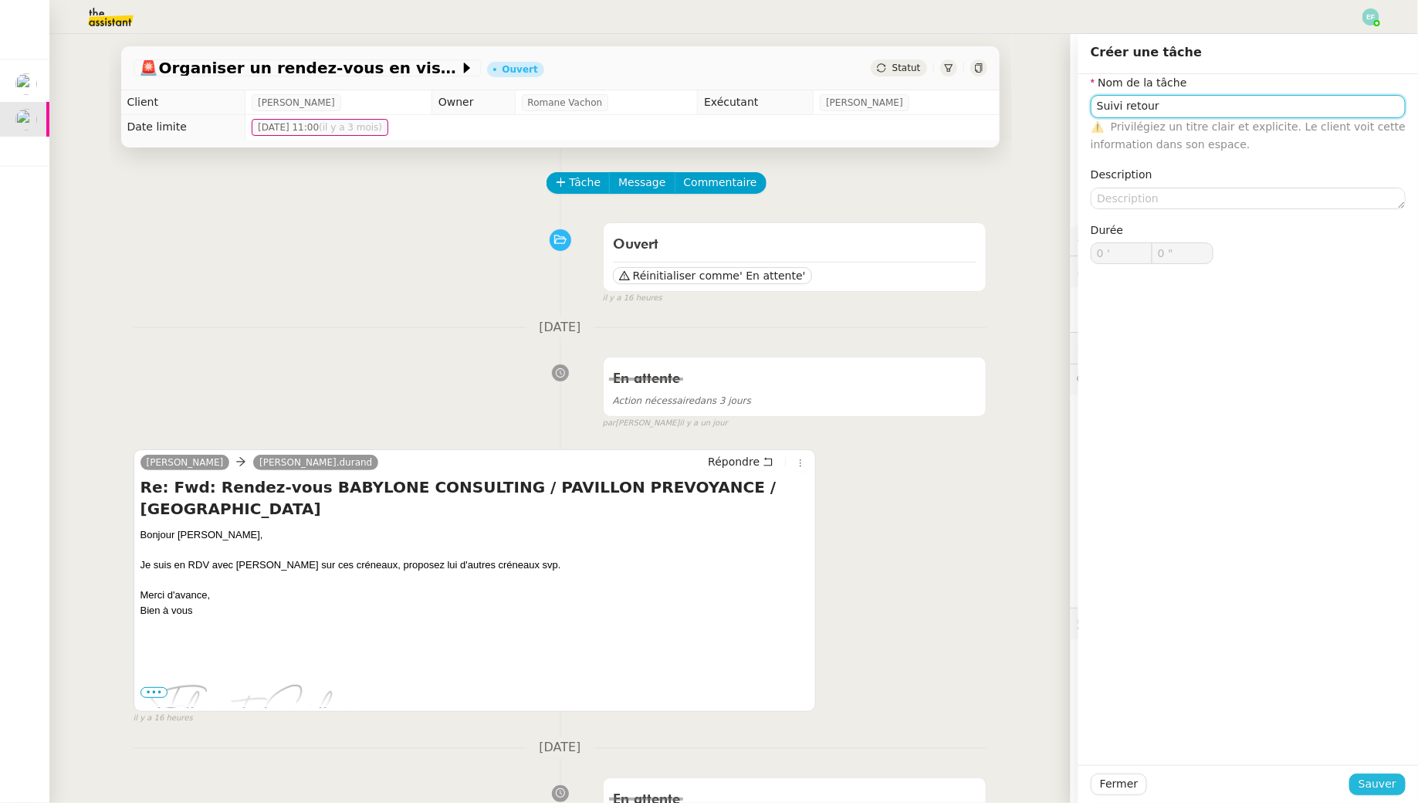
type input "Suivi retour"
click at [1369, 781] on span "Sauver" at bounding box center [1378, 784] width 38 height 18
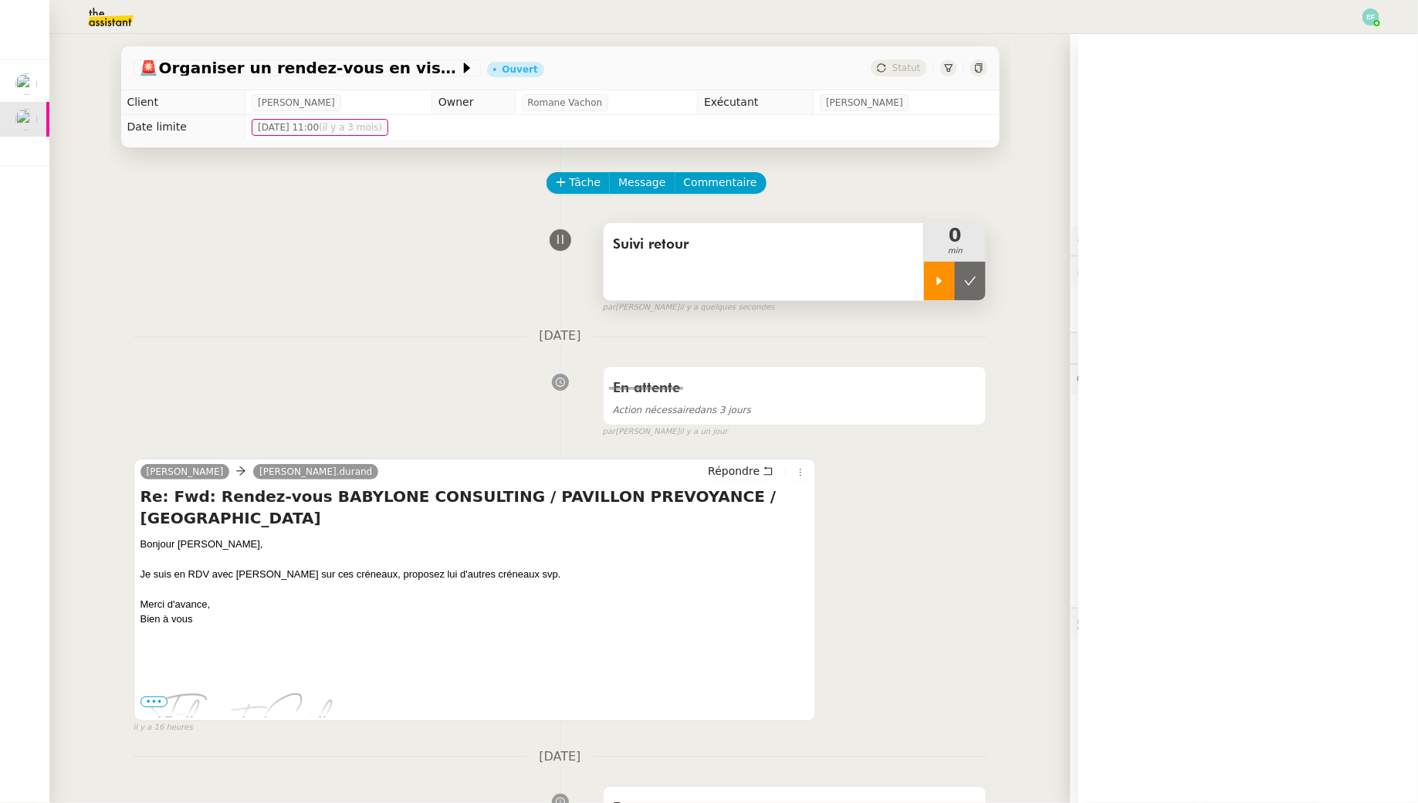
click at [951, 280] on div at bounding box center [939, 281] width 31 height 39
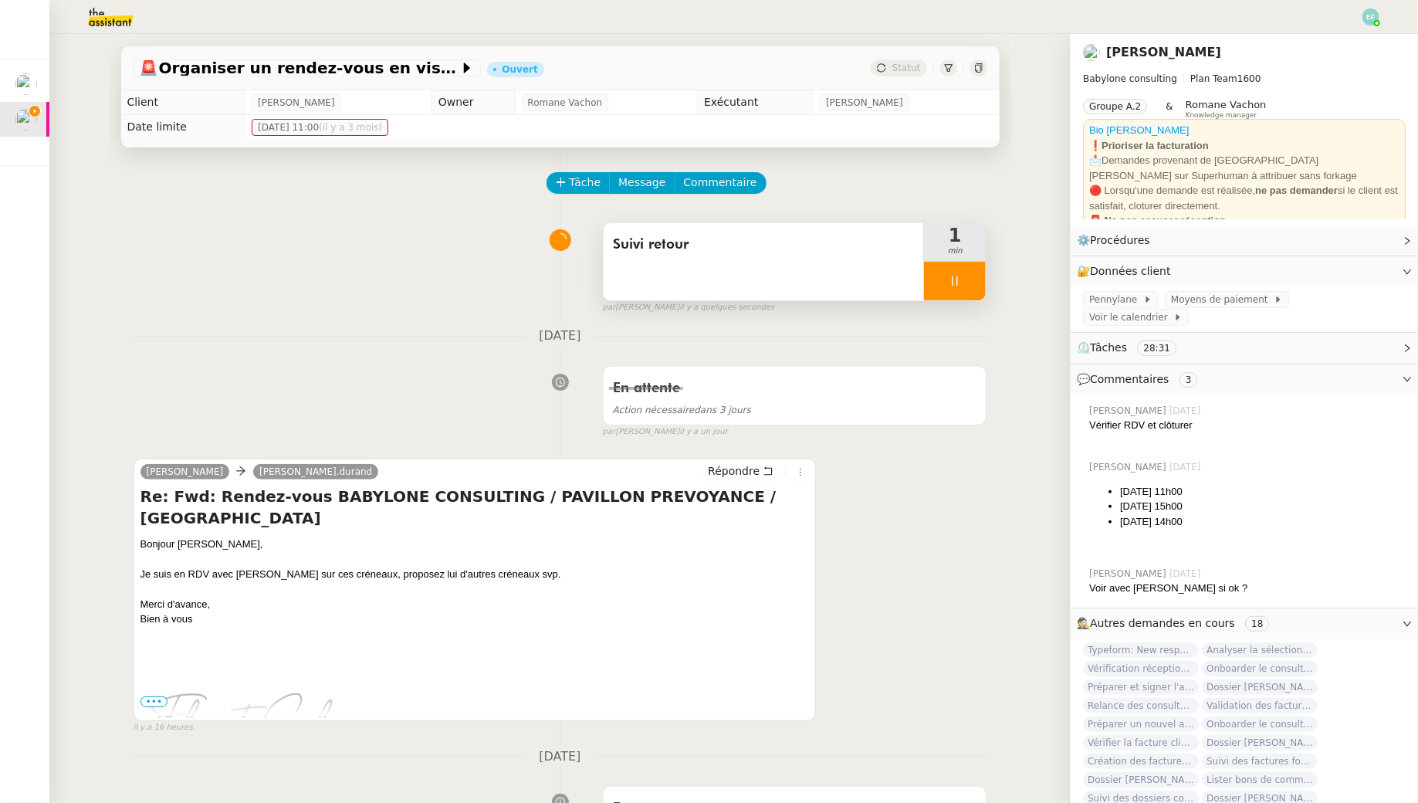
click at [957, 280] on icon at bounding box center [955, 281] width 12 height 12
click at [985, 273] on button at bounding box center [970, 281] width 31 height 39
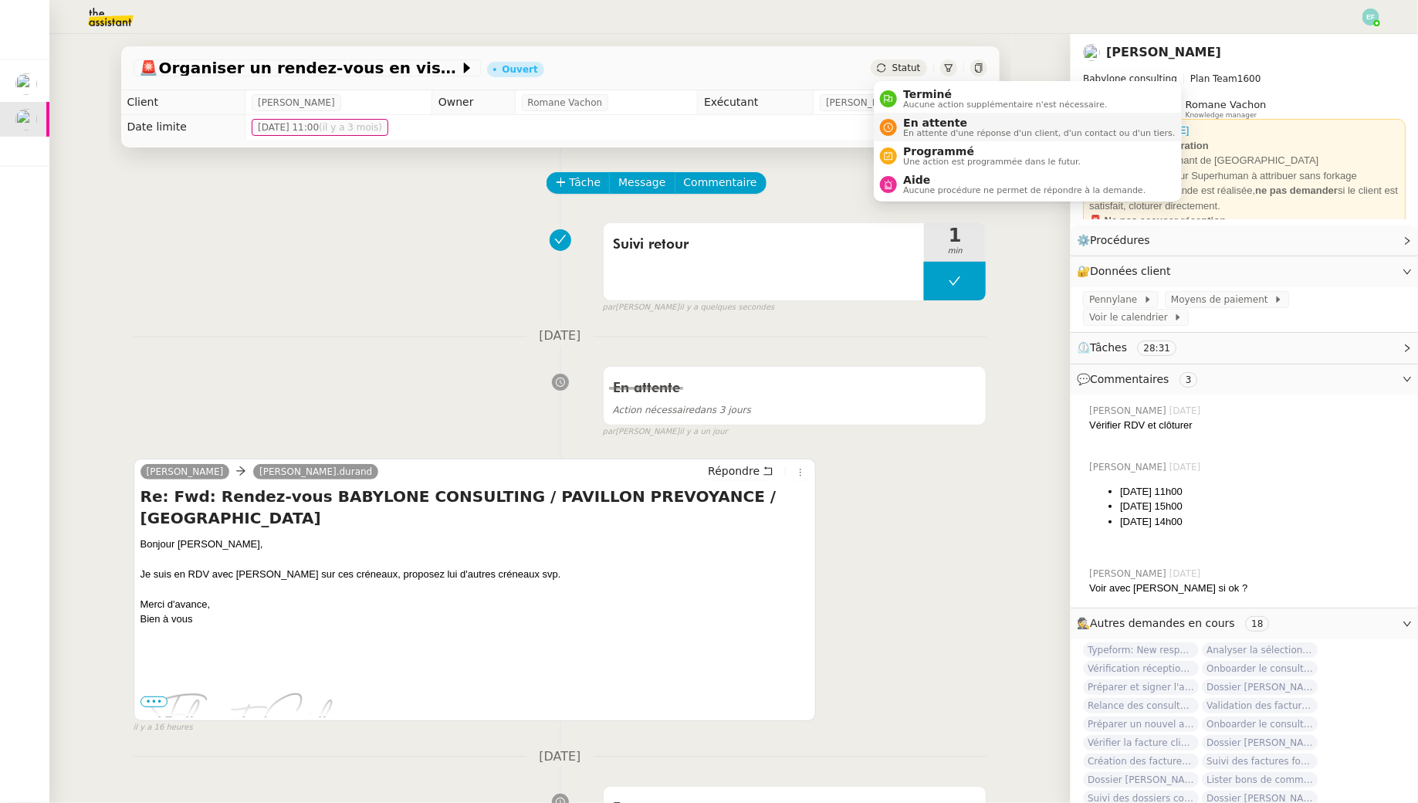
click at [916, 137] on span "En attente d'une réponse d'un client, d'un contact ou d'un tiers." at bounding box center [1039, 133] width 272 height 8
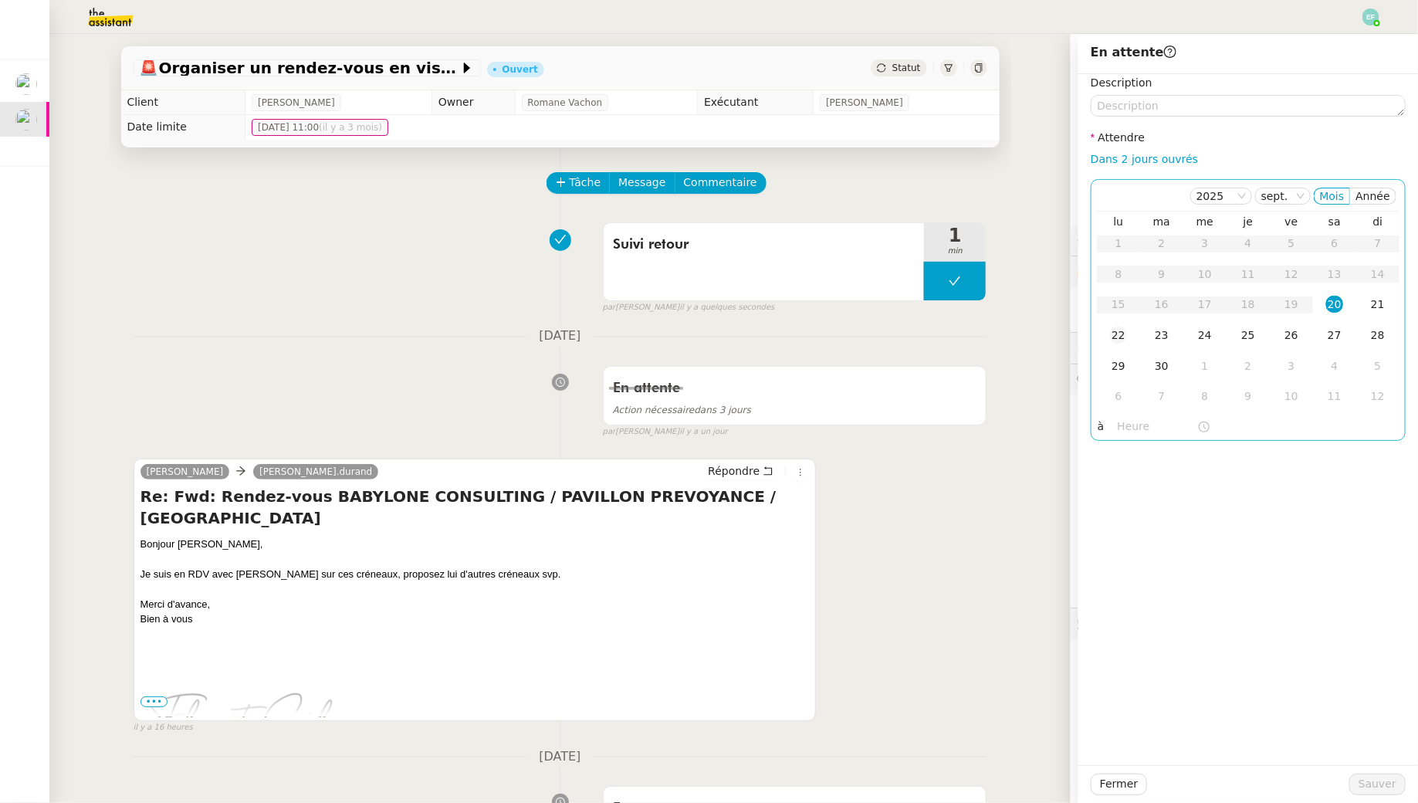
click at [1114, 334] on div "22" at bounding box center [1118, 335] width 17 height 17
click at [1369, 778] on span "Sauver" at bounding box center [1378, 784] width 38 height 18
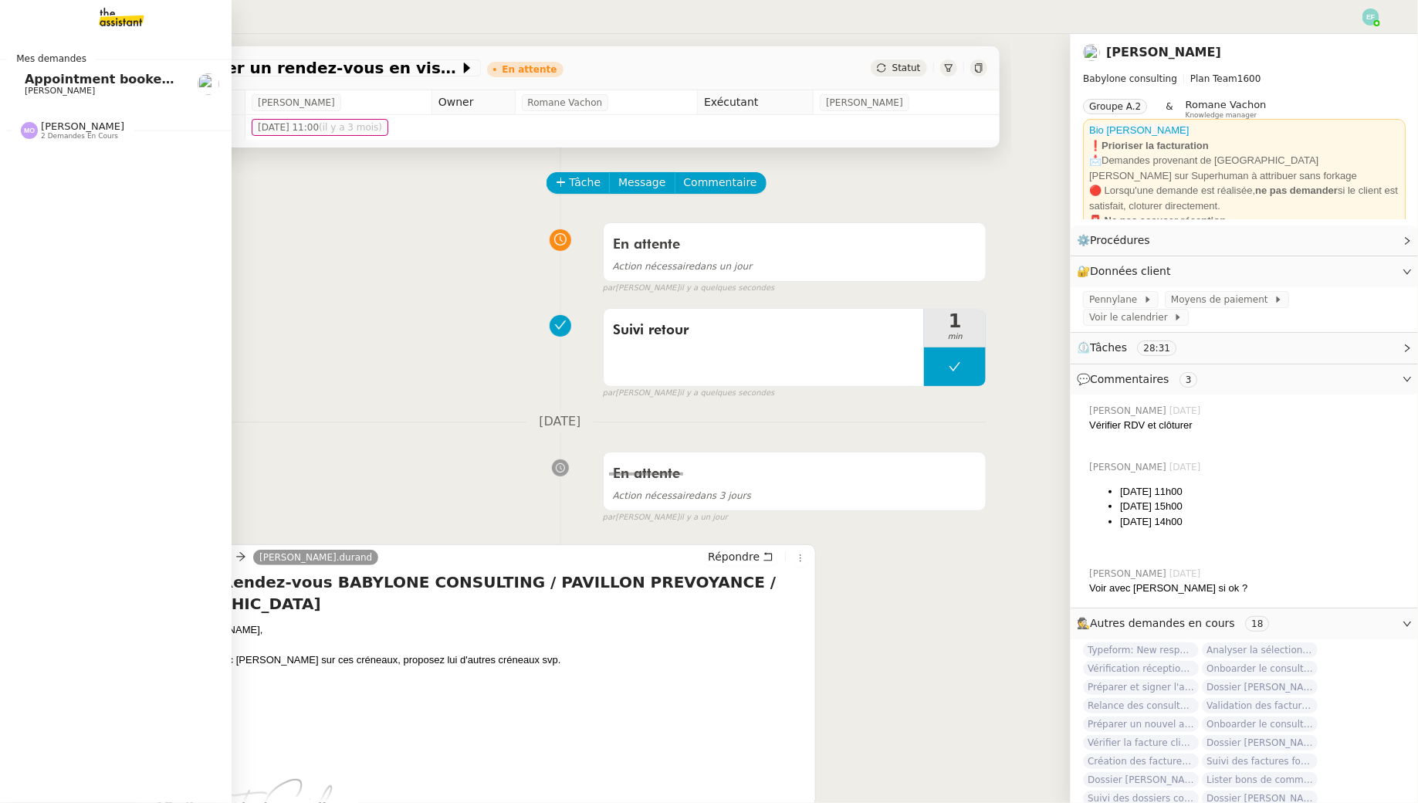
click at [36, 83] on span "Appointment booked: RDV avec [PERSON_NAME] 1 h ([PERSON_NAME]) @ [DATE] 10pm - …" at bounding box center [656, 79] width 1262 height 15
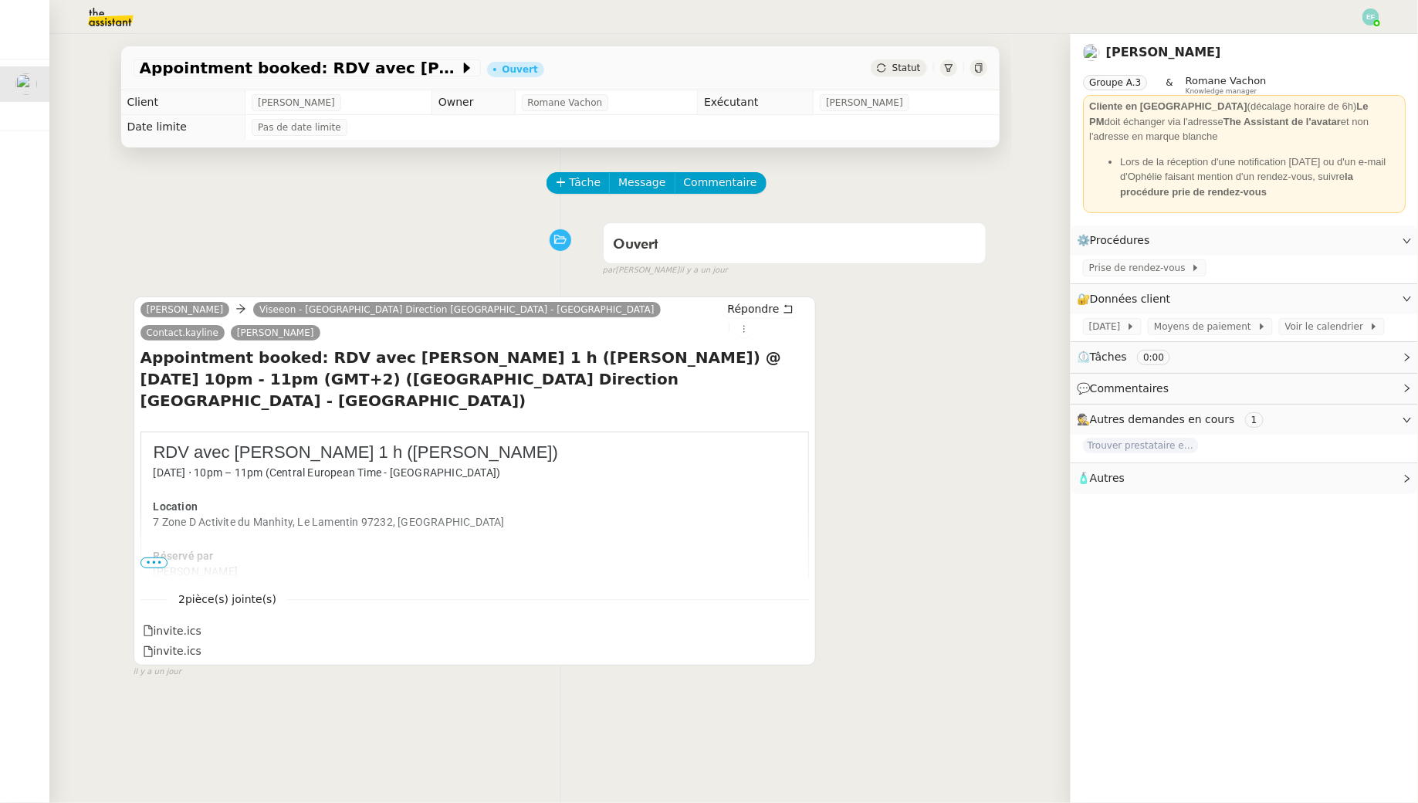
scroll to position [25, 0]
click at [1148, 273] on span "Prise de rendez-vous" at bounding box center [1140, 267] width 102 height 15
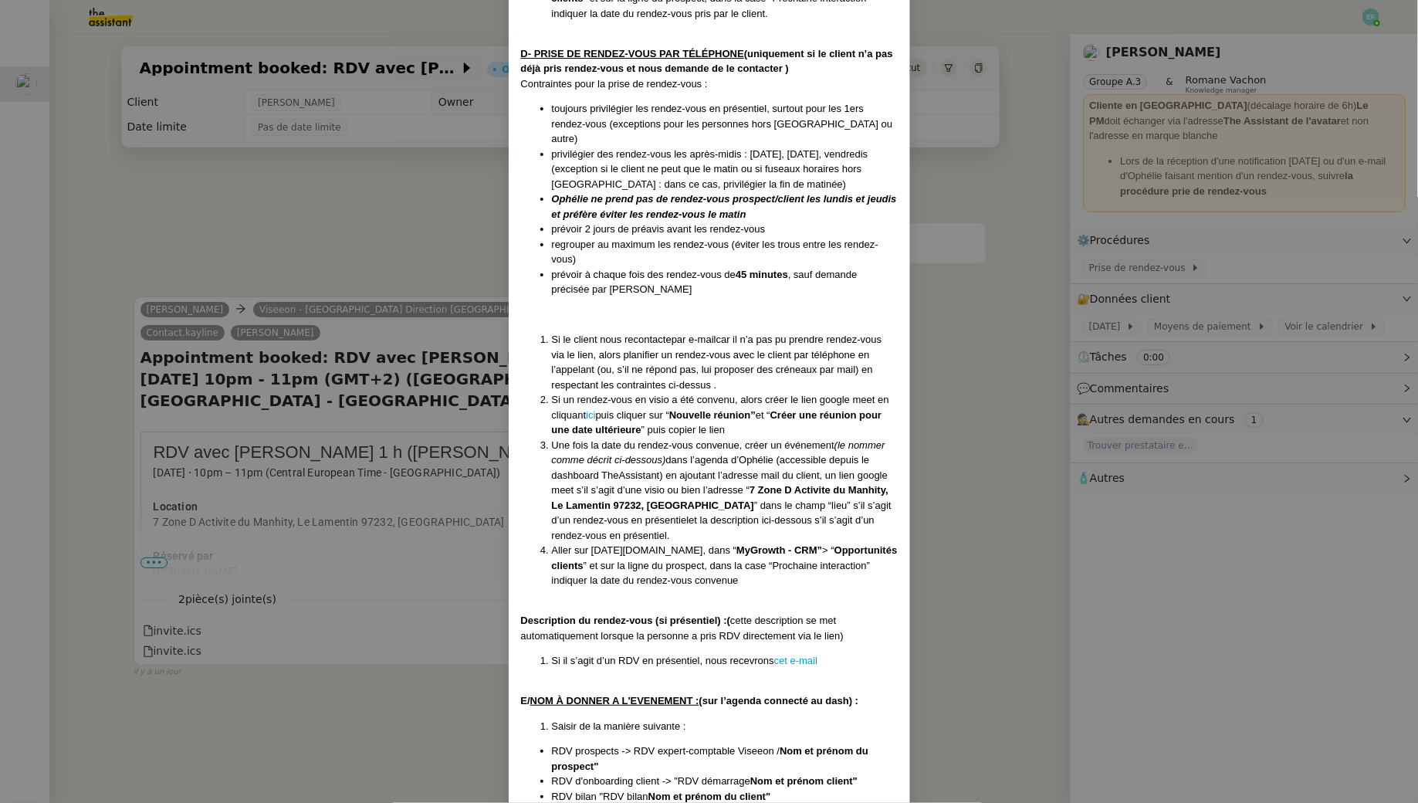
scroll to position [993, 0]
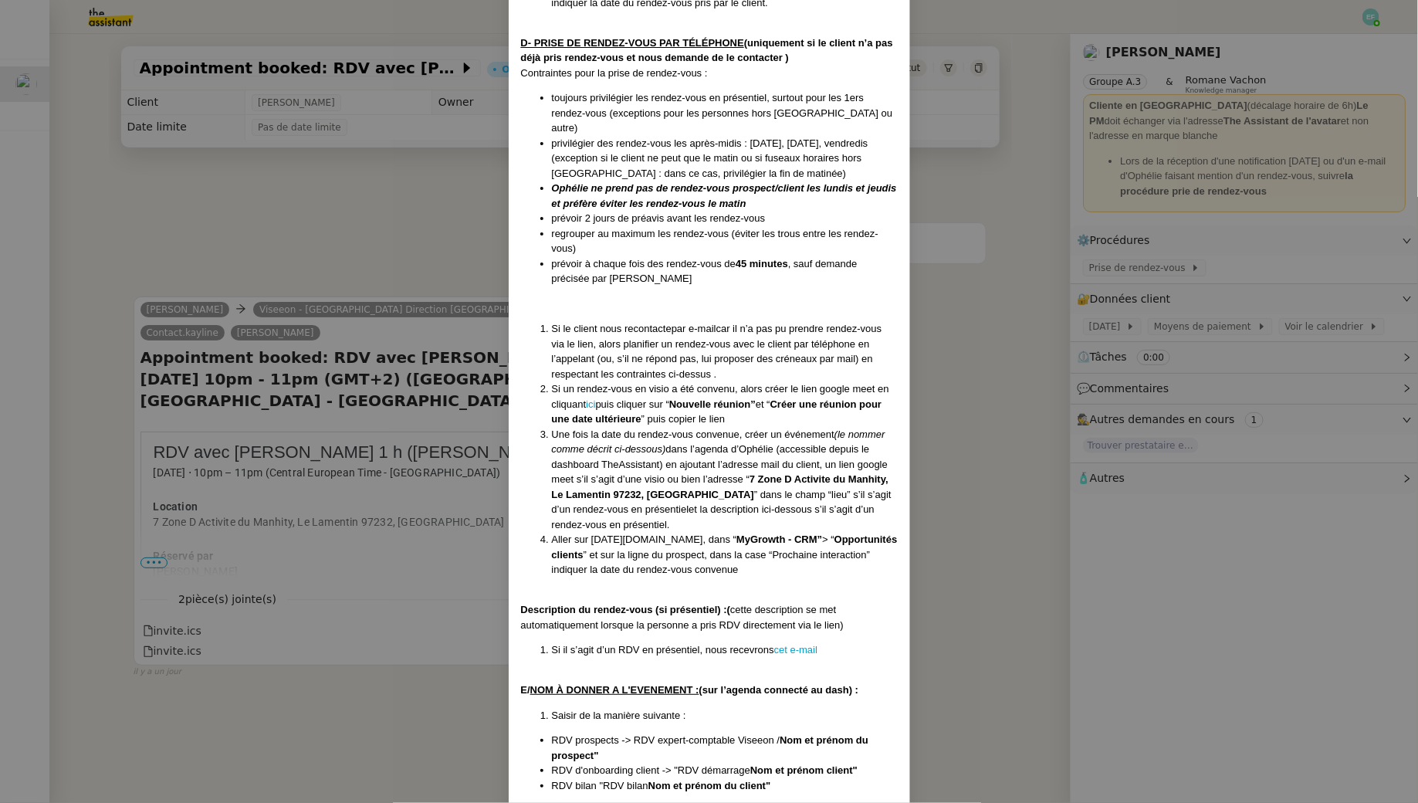
click at [983, 384] on nz-modal-container "Créée le [DATE] Contexte : [PERSON_NAME] souhaite que l’on gère la prise de ren…" at bounding box center [709, 401] width 1418 height 803
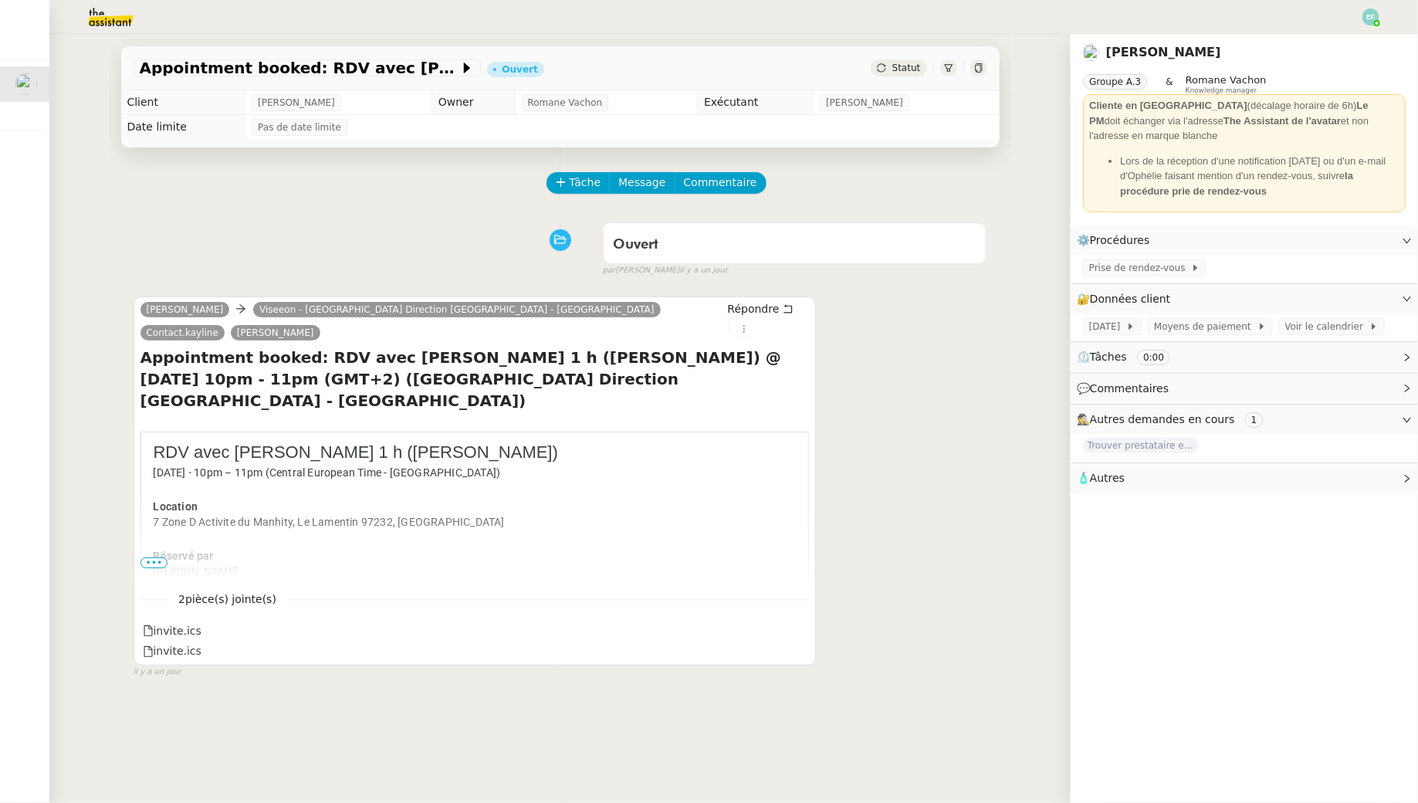
scroll to position [916, 0]
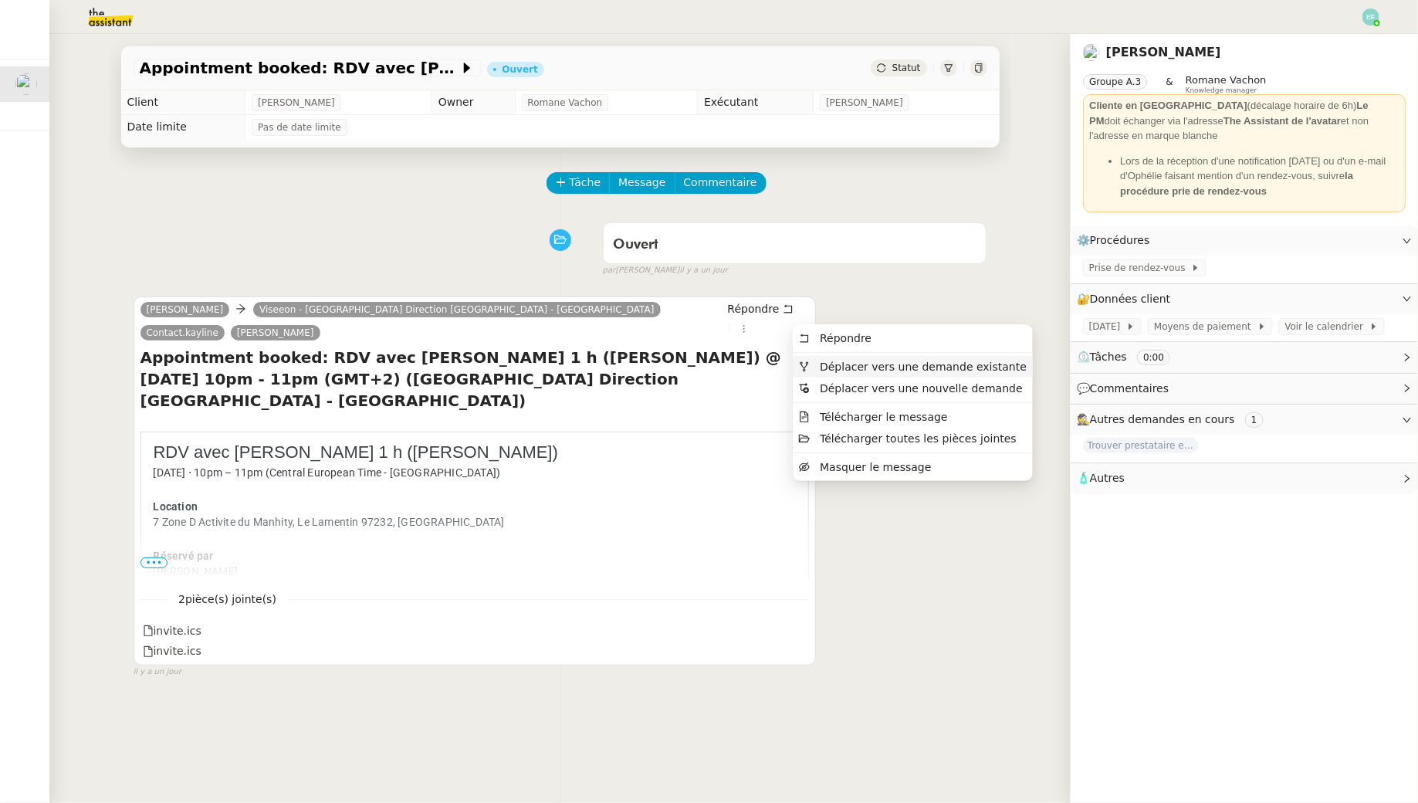
click at [822, 366] on span "Déplacer vers une demande existante" at bounding box center [923, 367] width 207 height 12
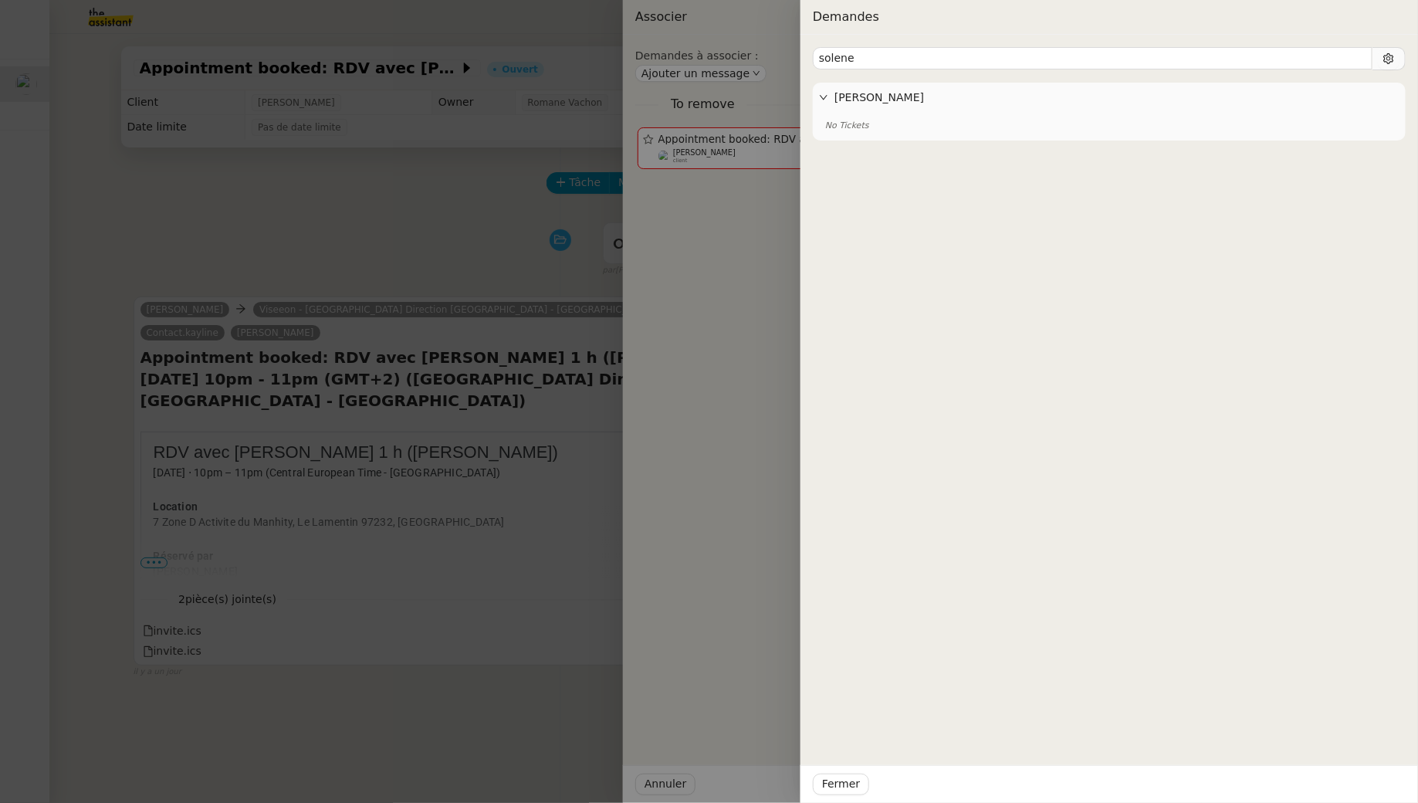
type input "solene"
click at [397, 240] on div at bounding box center [709, 401] width 1418 height 803
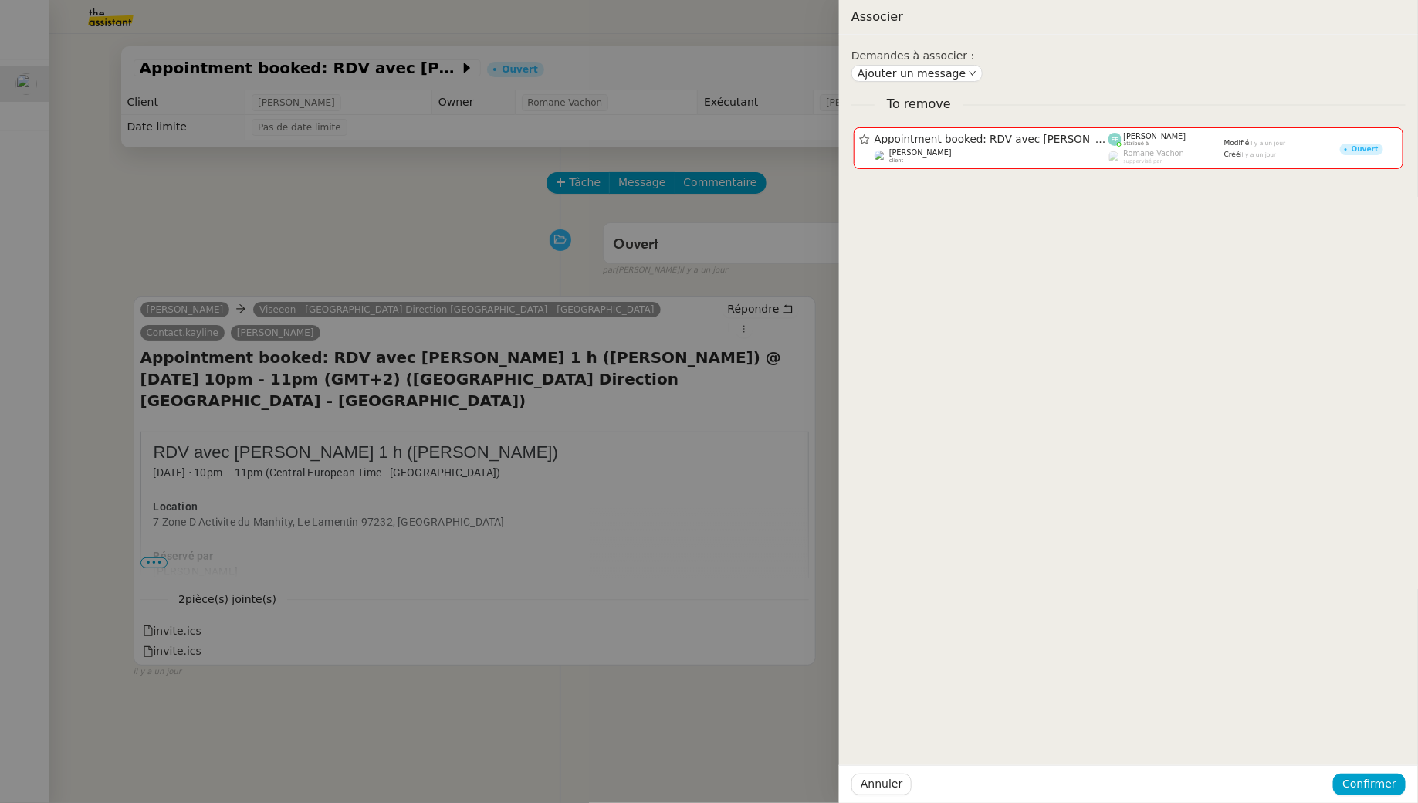
click at [397, 240] on div at bounding box center [709, 401] width 1418 height 803
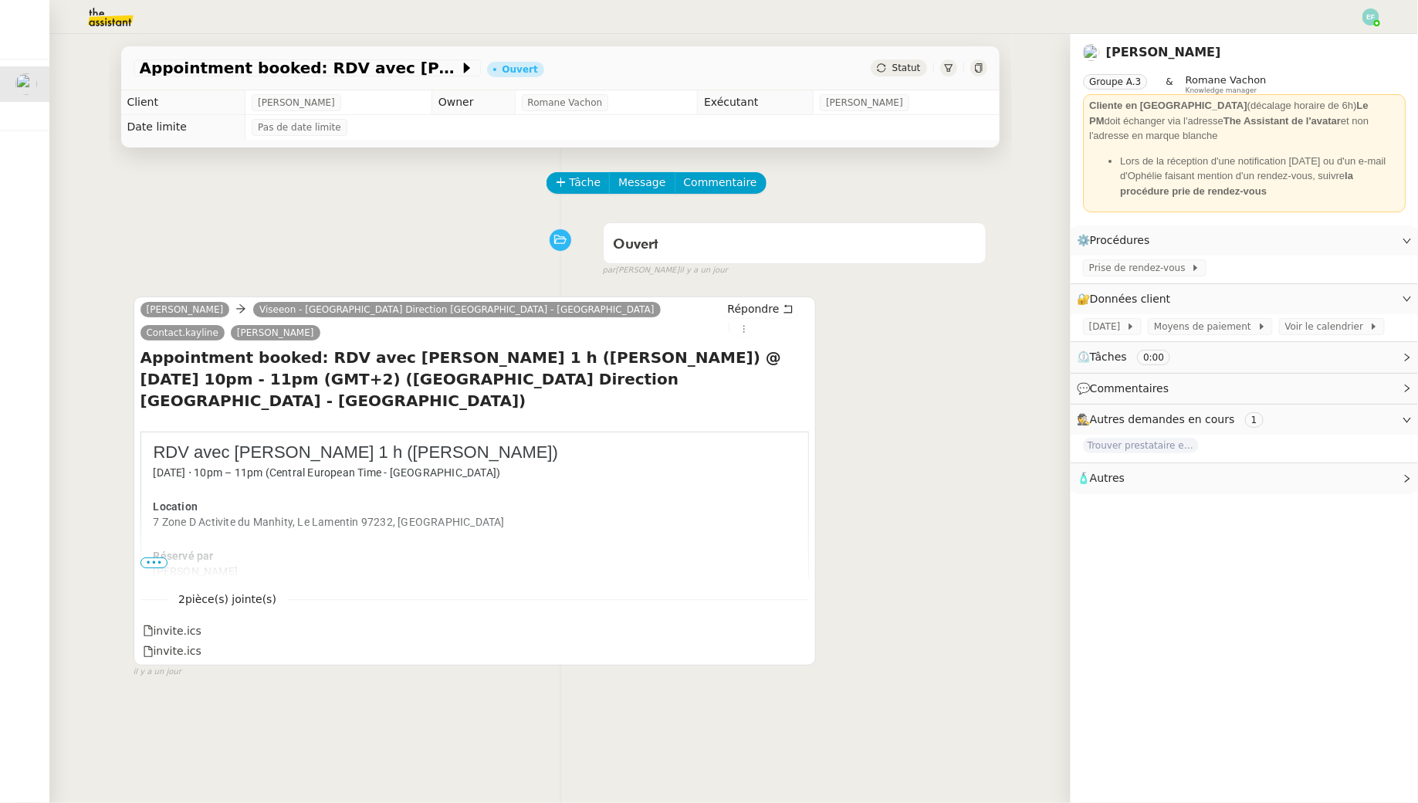
click at [151, 557] on span "•••" at bounding box center [155, 562] width 28 height 11
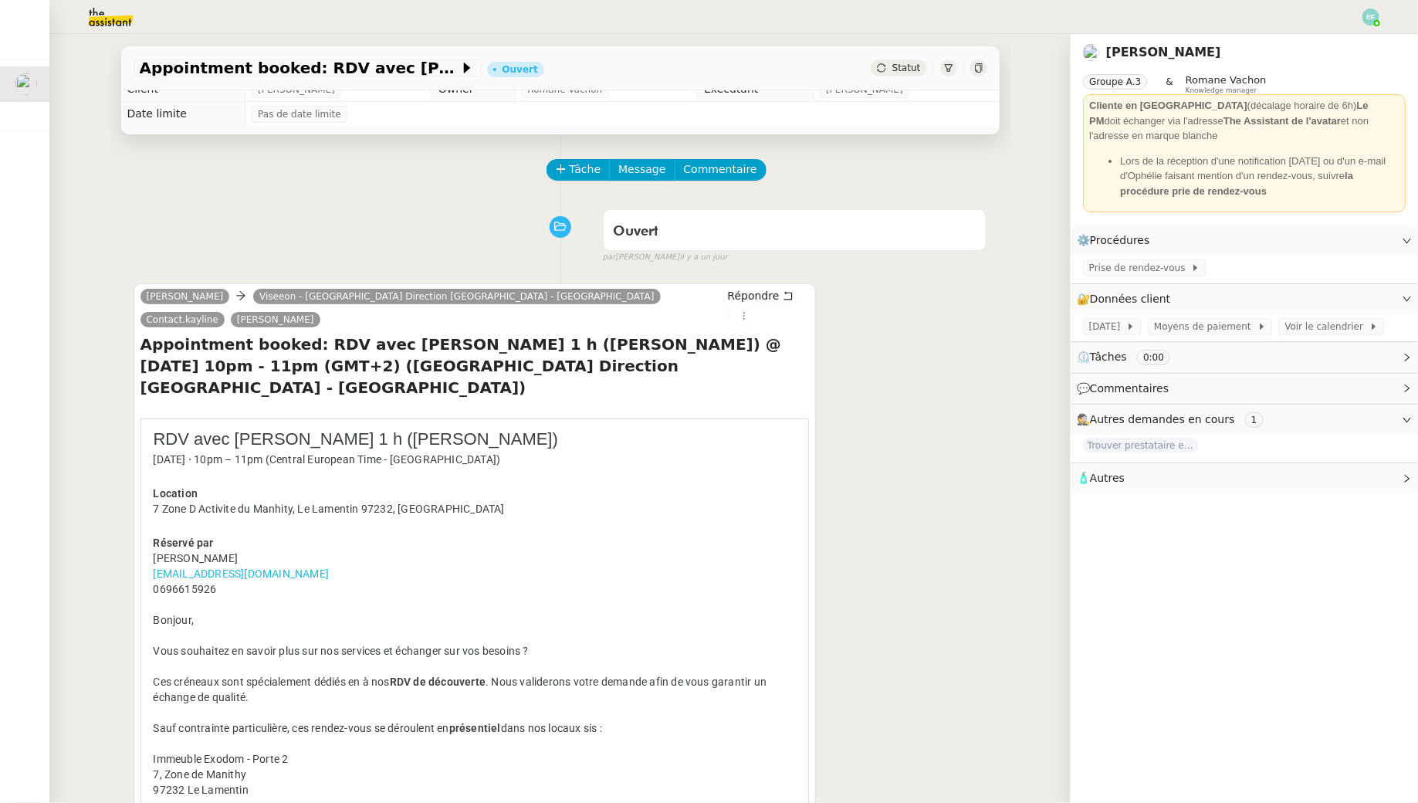
scroll to position [25, 0]
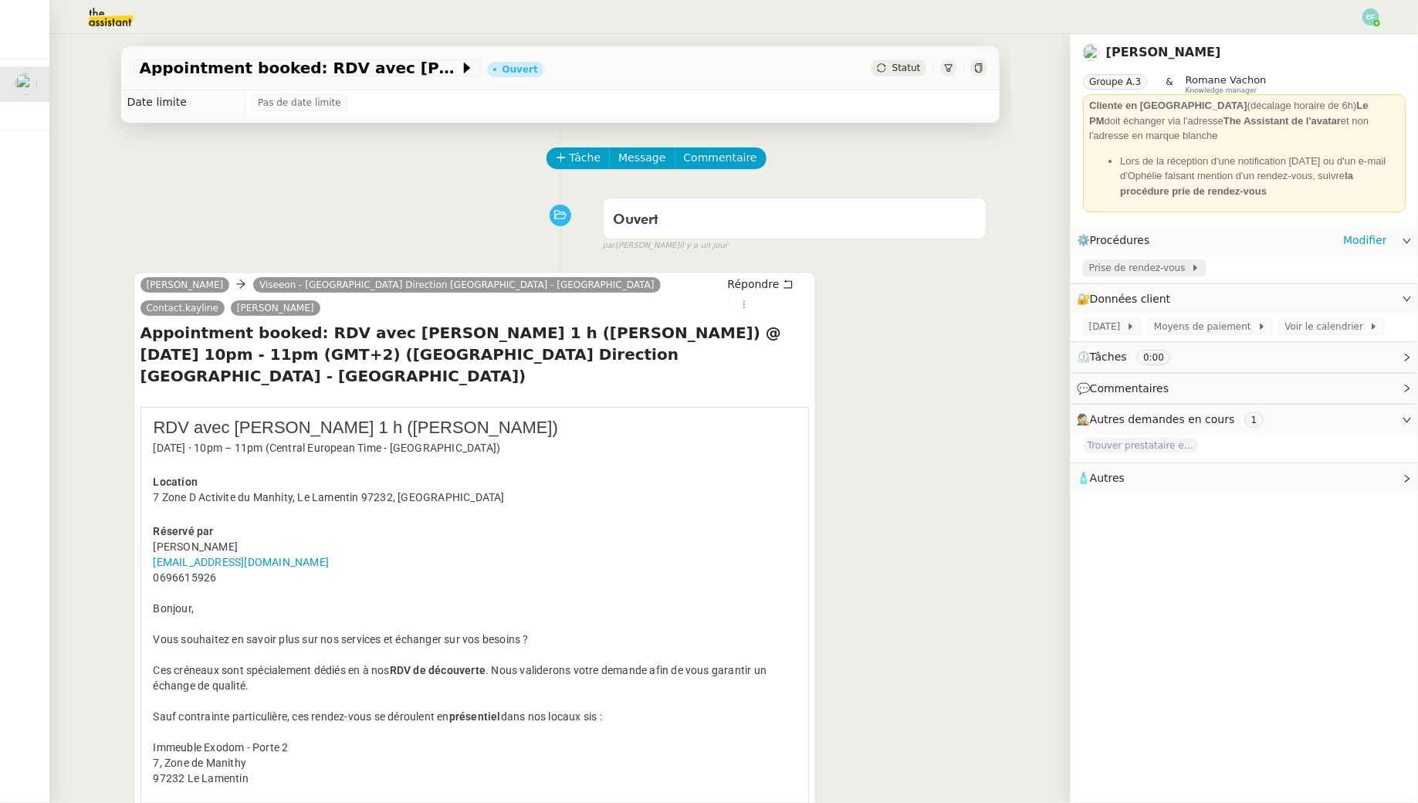
click at [1143, 267] on span "Prise de rendez-vous" at bounding box center [1140, 267] width 102 height 15
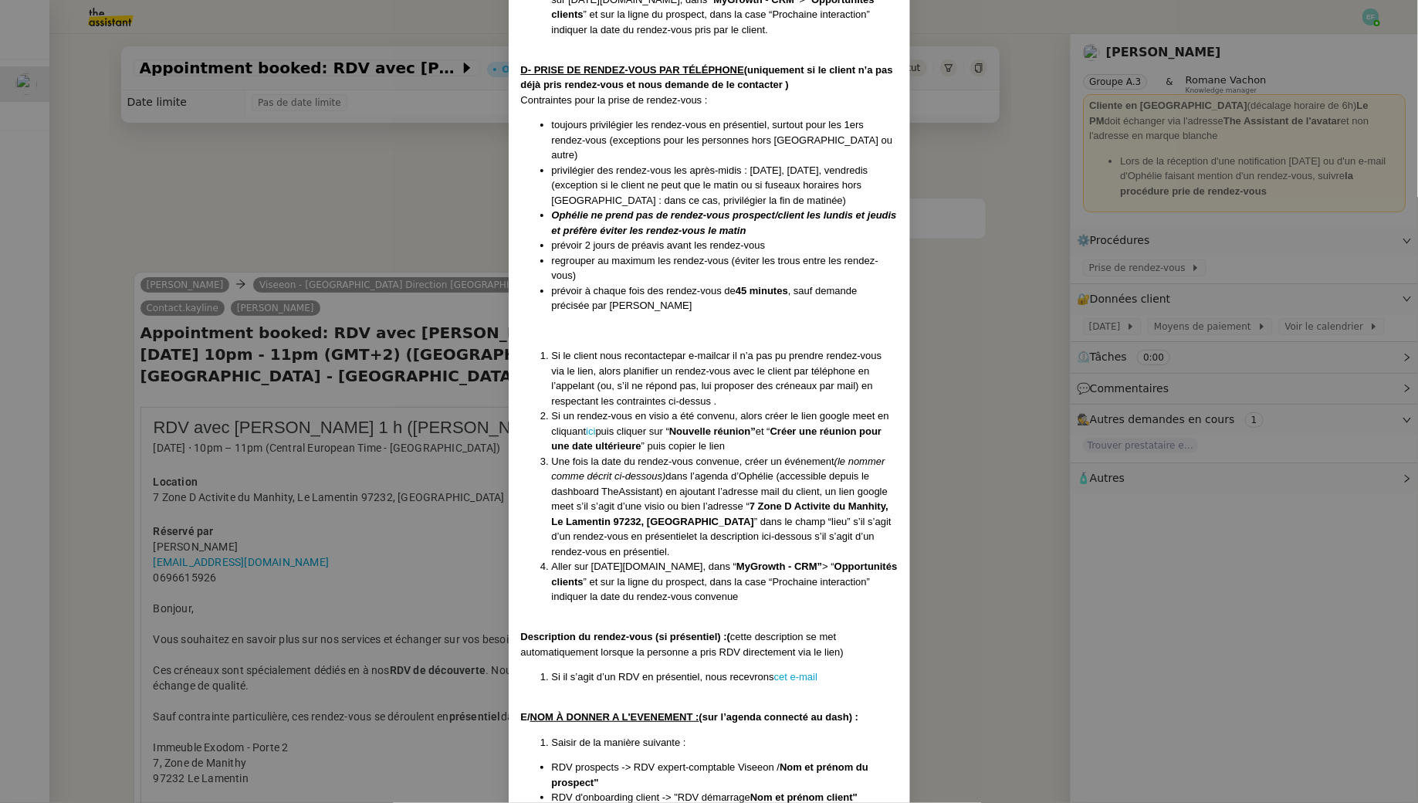
scroll to position [993, 0]
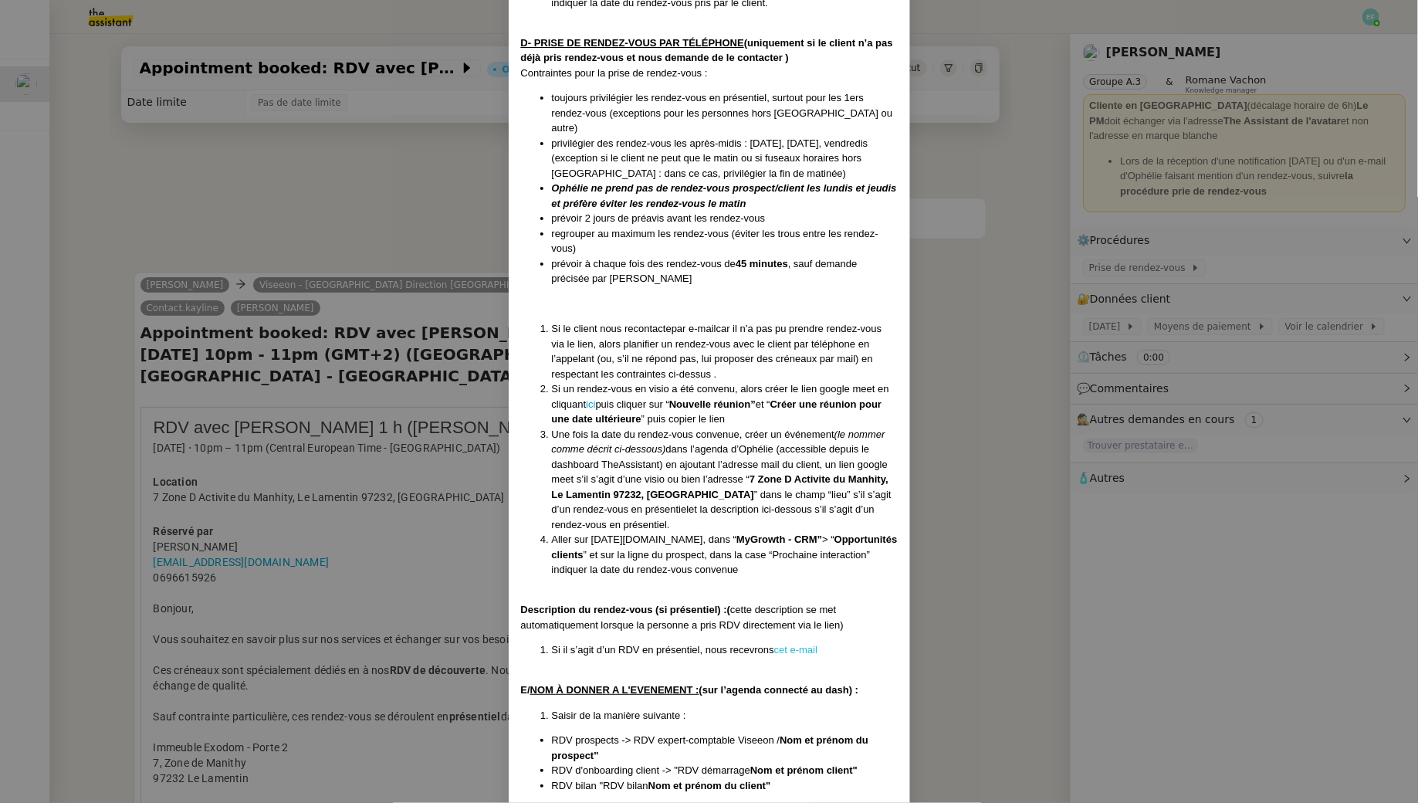
click at [809, 644] on link "cet e-mail" at bounding box center [795, 650] width 43 height 12
click at [306, 509] on nz-modal-container "Créée le [DATE] Contexte : [PERSON_NAME] souhaite que l’on gère la prise de ren…" at bounding box center [709, 401] width 1418 height 803
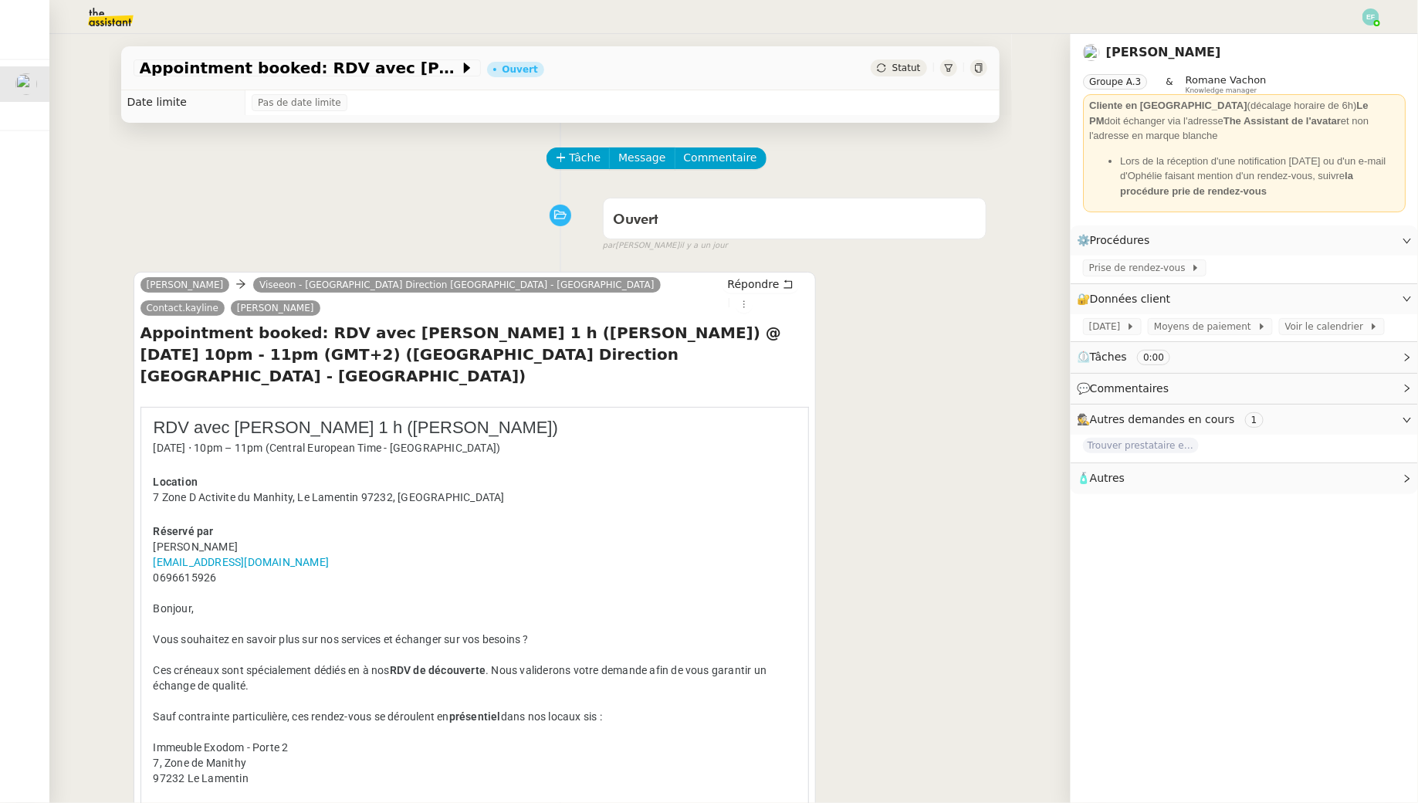
scroll to position [0, 0]
click at [1113, 269] on span "Prise de rendez-vous" at bounding box center [1140, 267] width 102 height 15
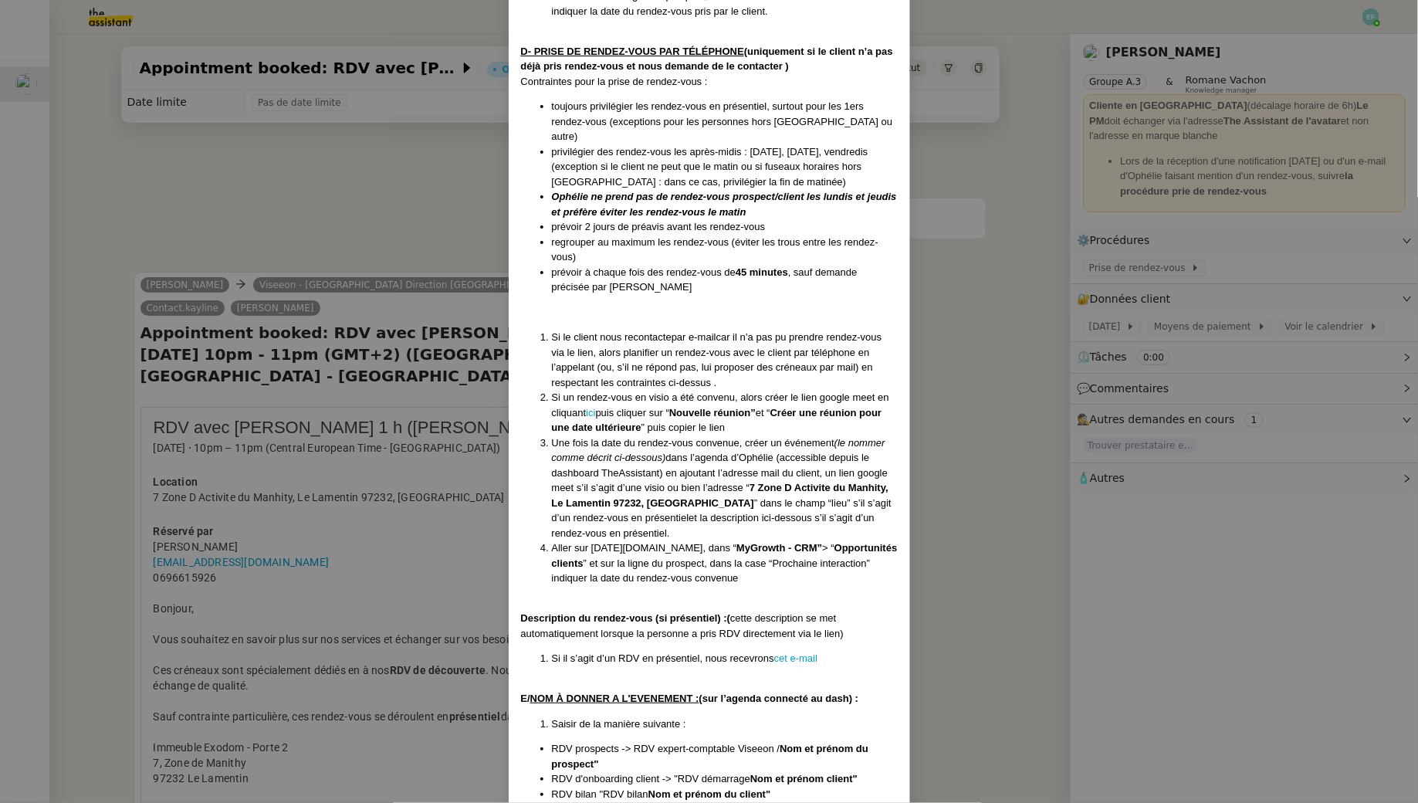
scroll to position [993, 0]
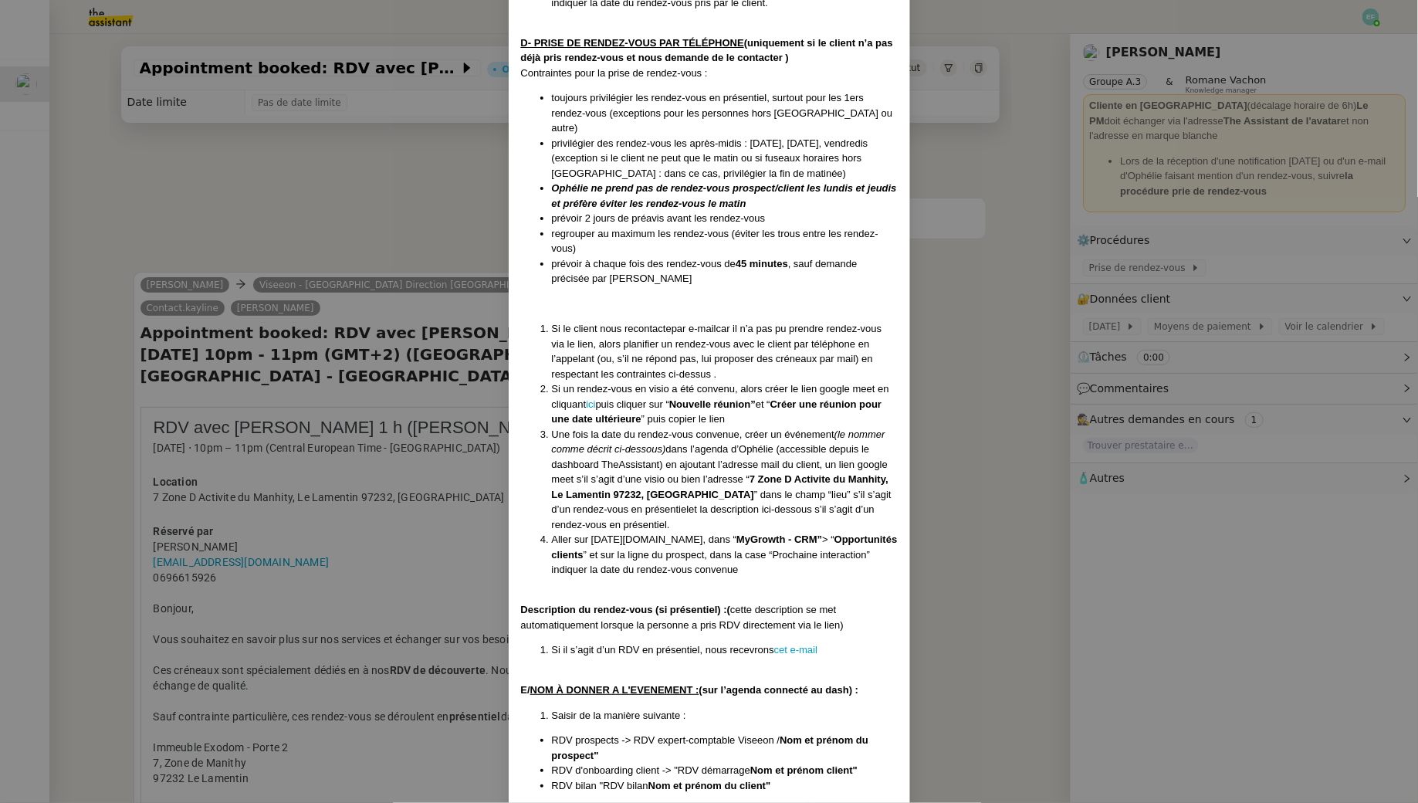
click at [427, 233] on nz-modal-container "Créée le [DATE] Contexte : [PERSON_NAME] souhaite que l’on gère la prise de ren…" at bounding box center [709, 401] width 1418 height 803
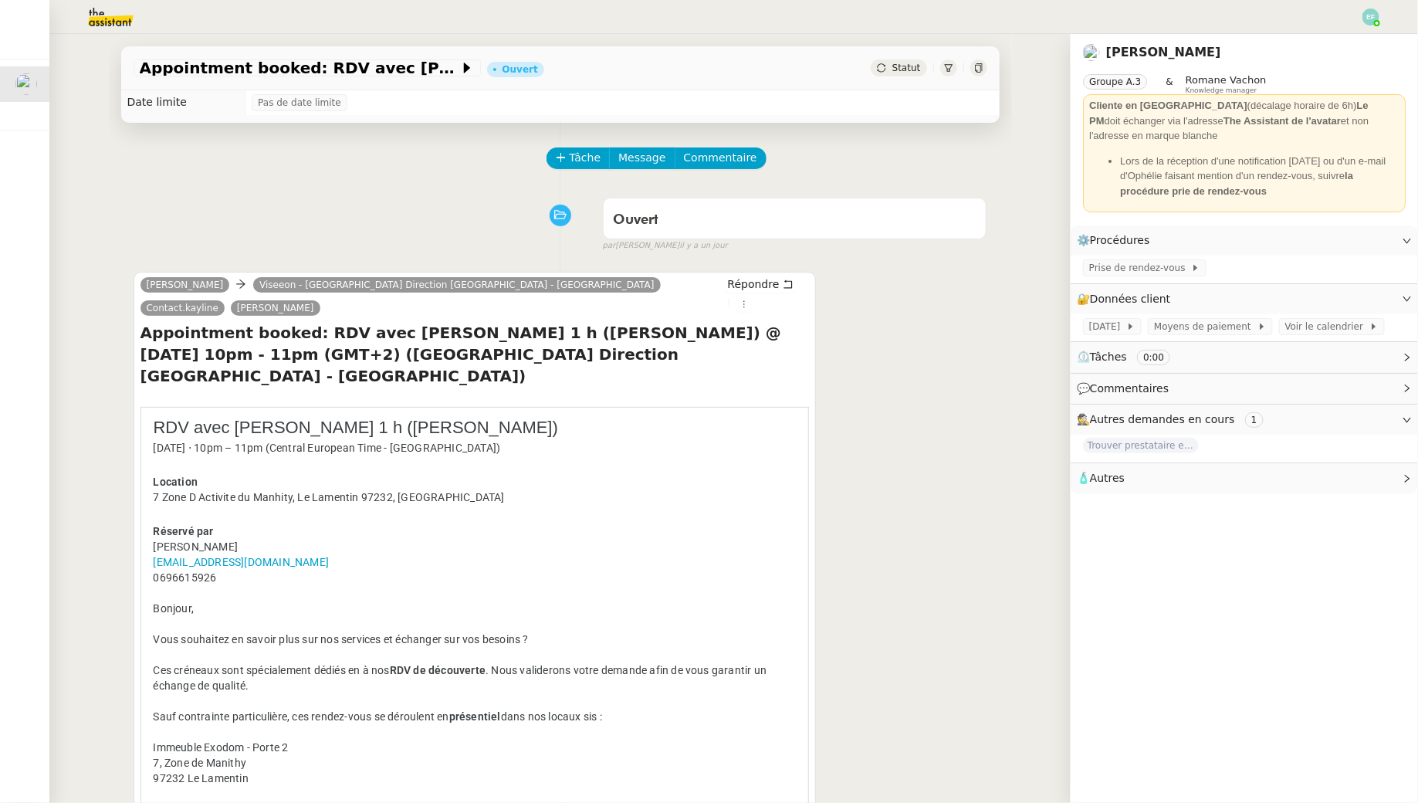
scroll to position [0, 0]
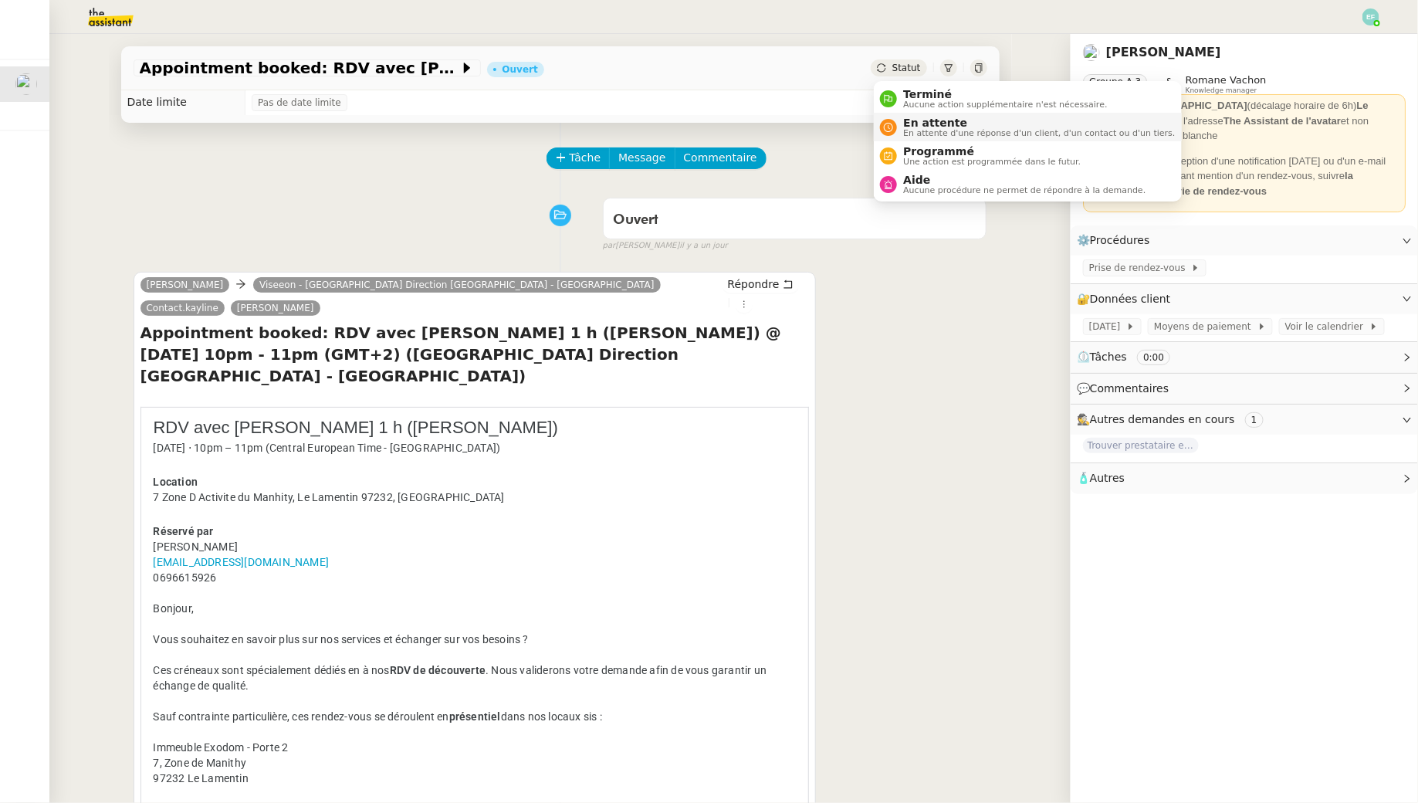
click at [916, 124] on span "En attente" at bounding box center [1039, 123] width 272 height 12
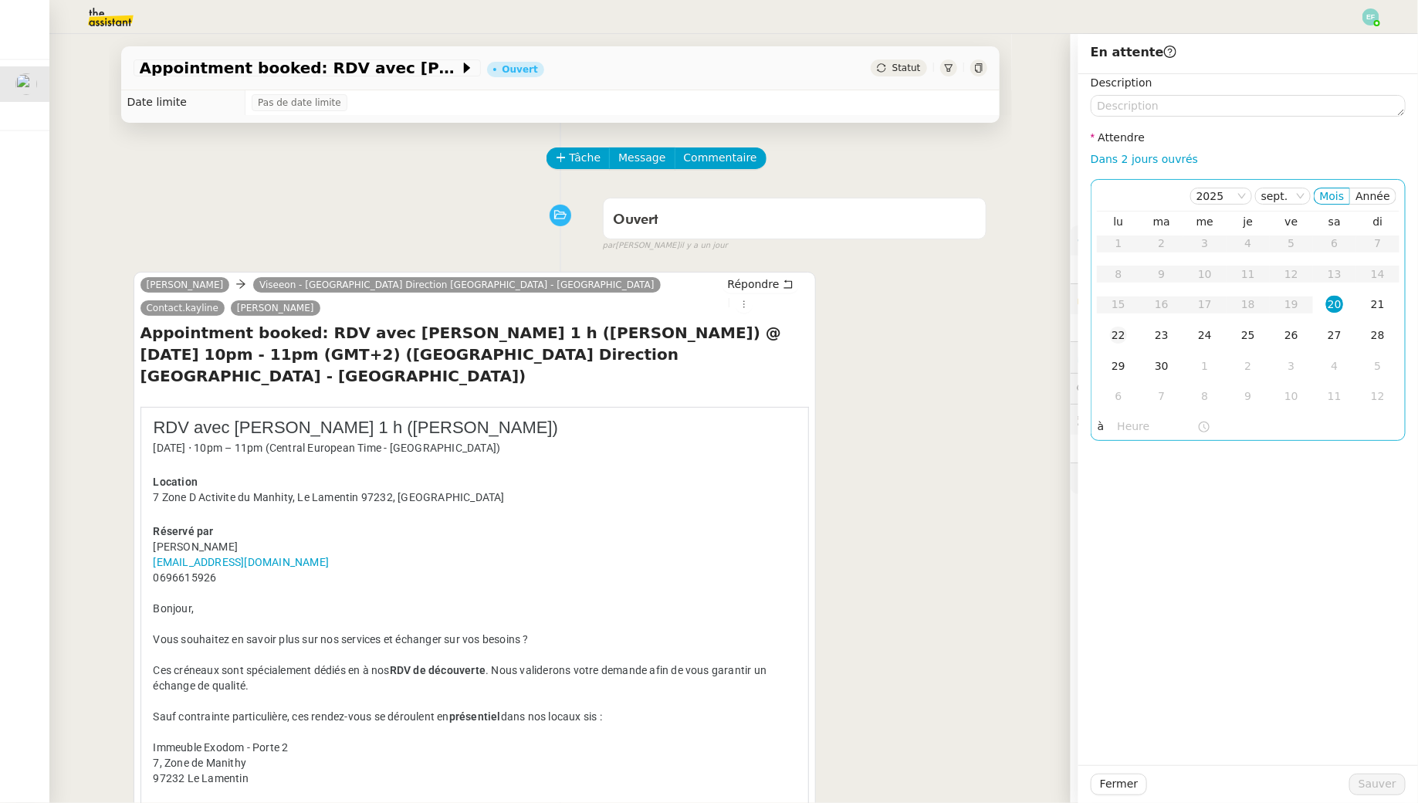
click at [1116, 330] on div "22" at bounding box center [1118, 335] width 17 height 17
click at [1370, 781] on span "Sauver" at bounding box center [1378, 784] width 38 height 18
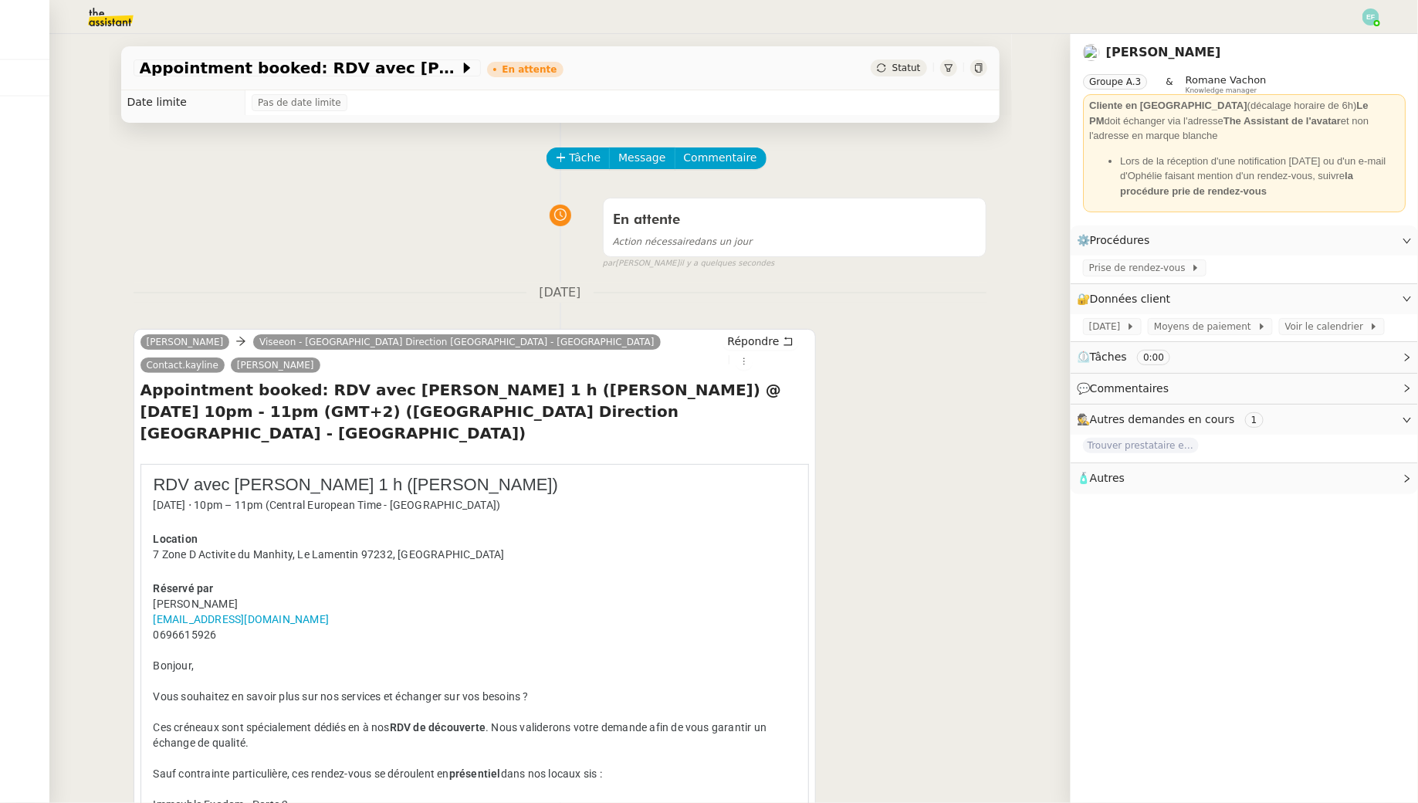
click at [76, 34] on div "Appointment booked: RDV avec [PERSON_NAME] 1 h ([PERSON_NAME]) @ [DATE] 10pm - …" at bounding box center [560, 418] width 1022 height 769
click at [96, 17] on img at bounding box center [99, 17] width 120 height 34
